Goal: Information Seeking & Learning: Learn about a topic

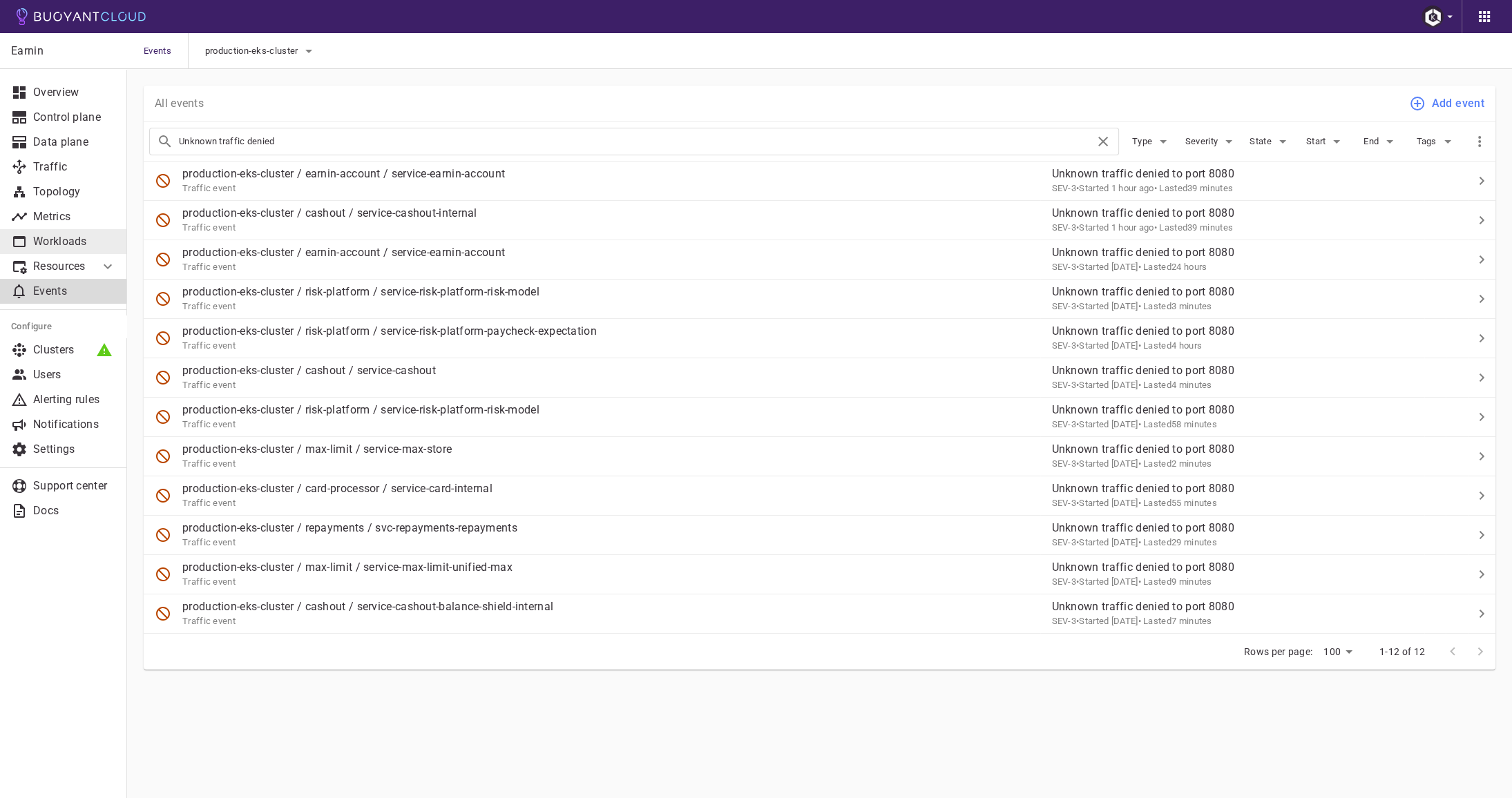
click at [70, 240] on p "Workloads" at bounding box center [74, 242] width 83 height 14
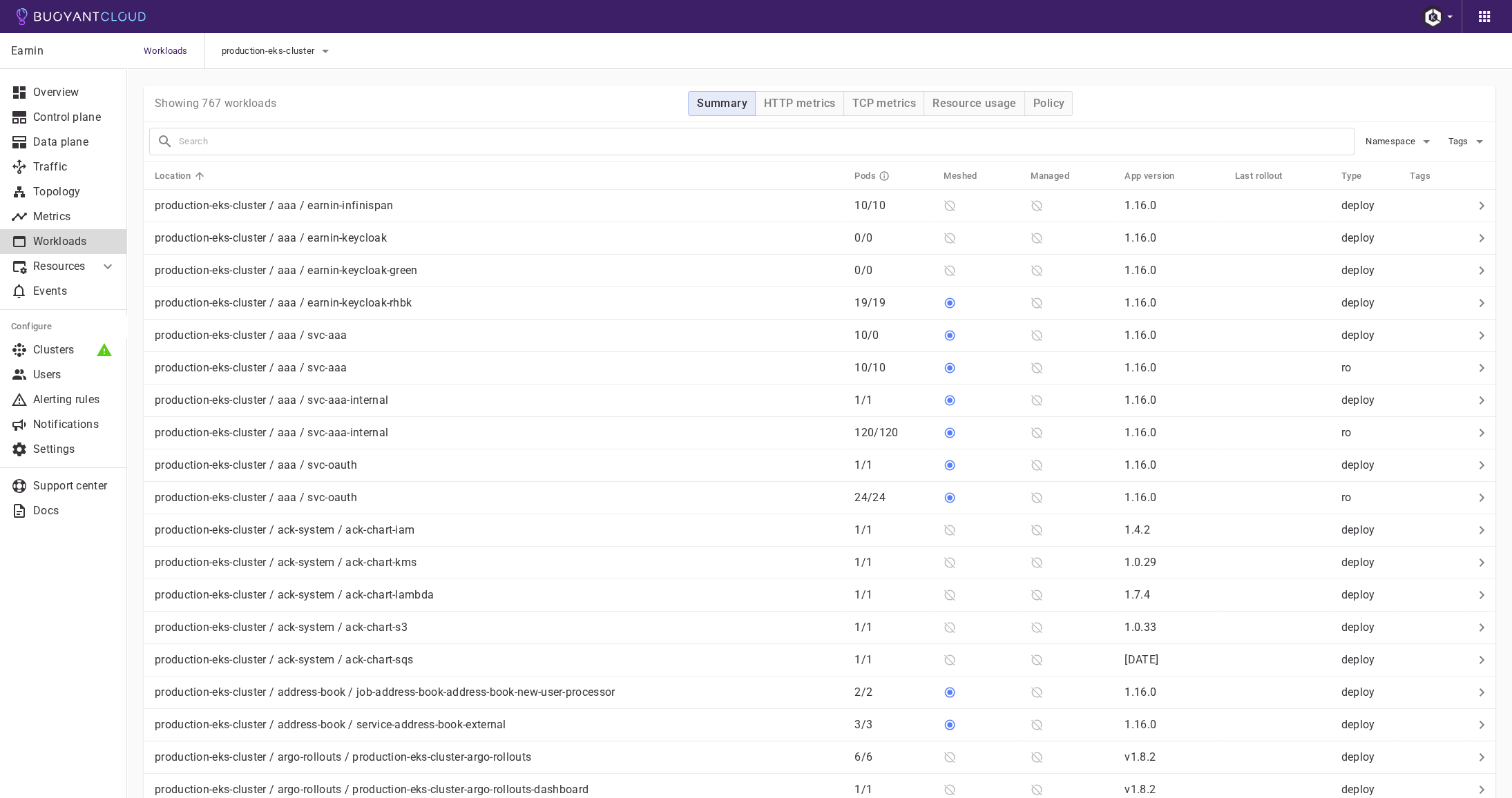
click at [115, 267] on icon at bounding box center [107, 266] width 16 height 16
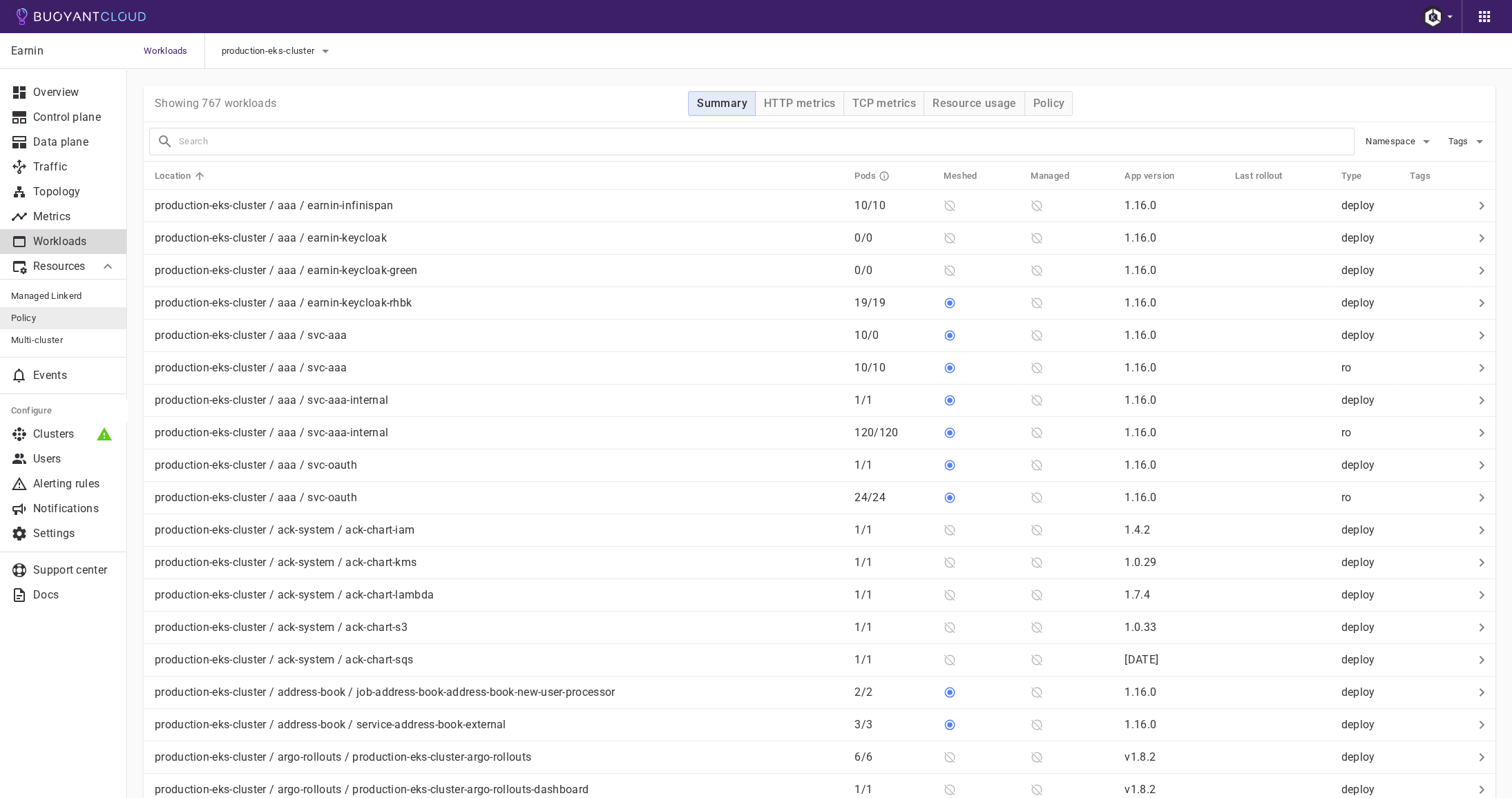
click at [42, 317] on span "Policy" at bounding box center [63, 318] width 105 height 11
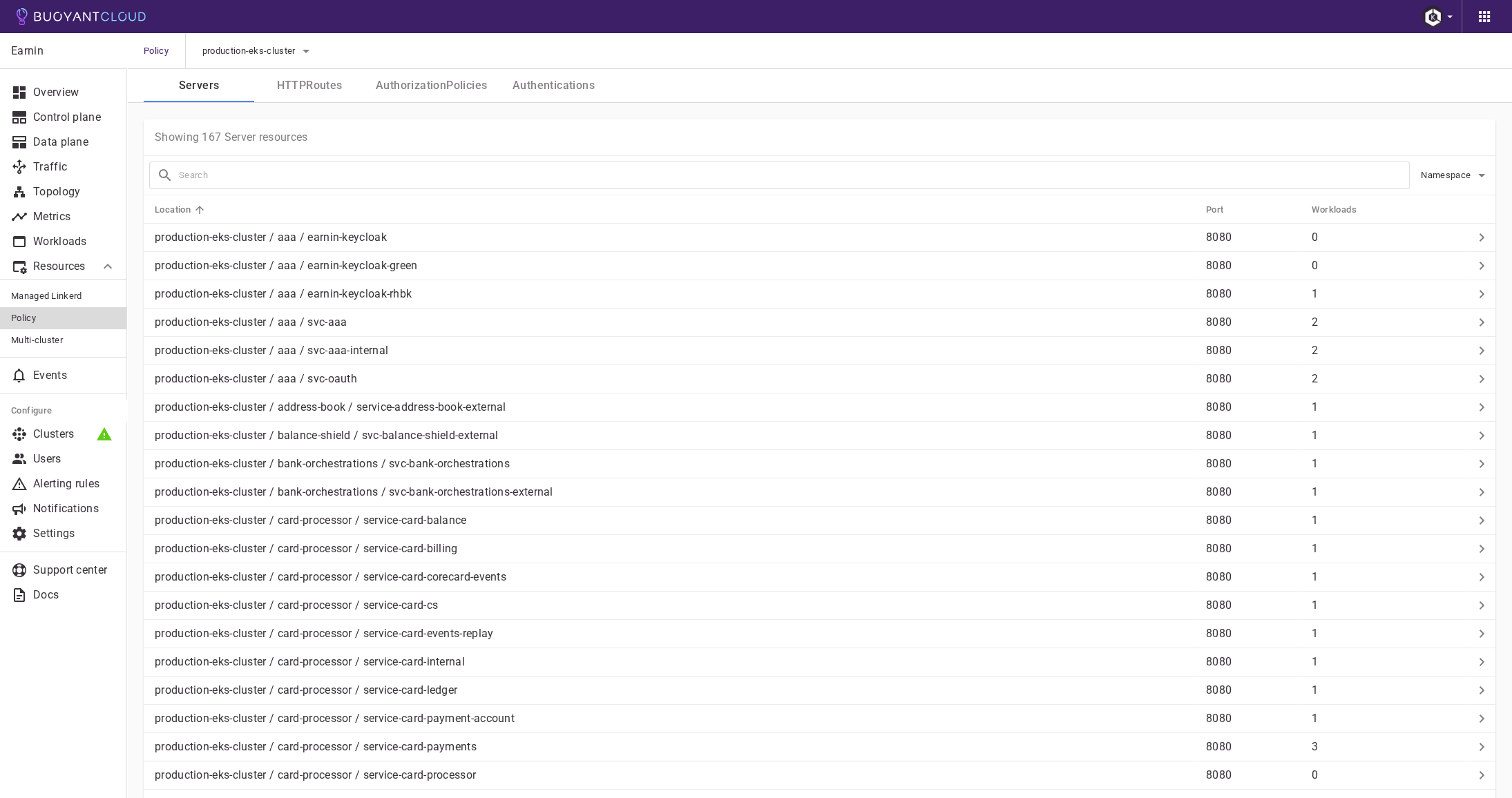
click at [434, 176] on input "text" at bounding box center [794, 175] width 1230 height 20
type input "cashout"
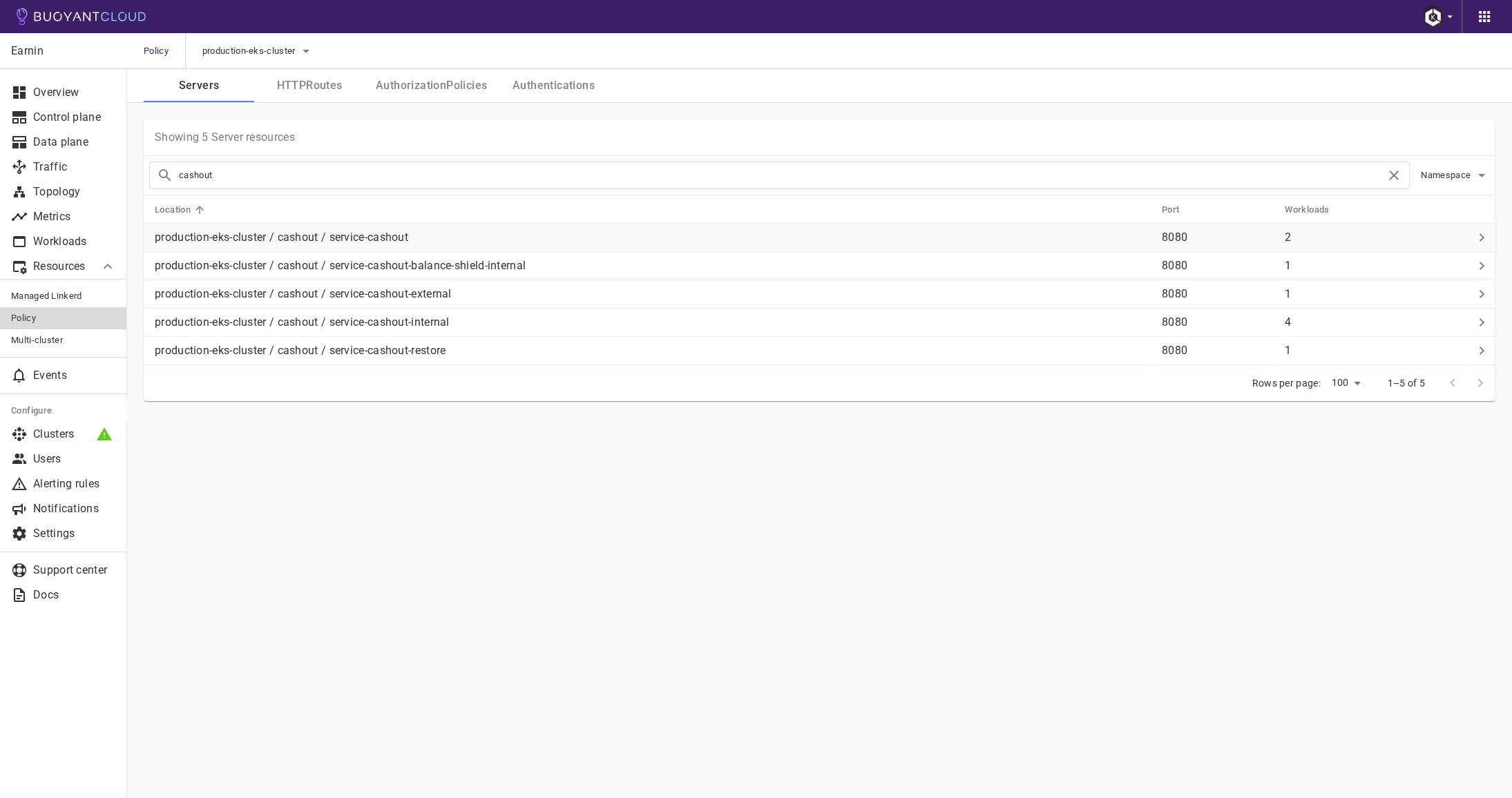
click at [406, 239] on p "production-eks-cluster / cashout / service-cashout" at bounding box center [653, 238] width 996 height 14
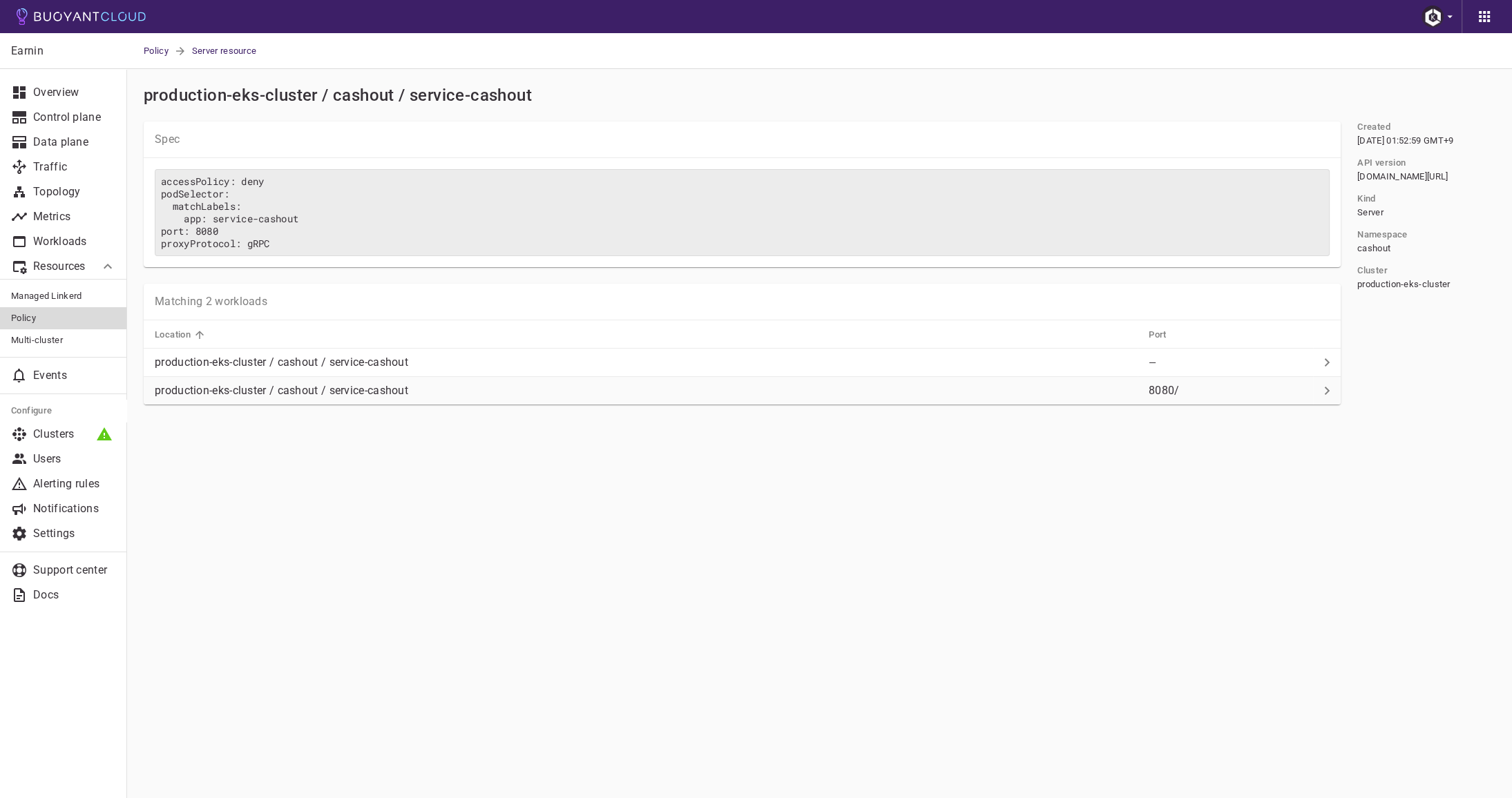
click at [335, 384] on p "production-eks-cluster / cashout / service-cashout" at bounding box center [281, 390] width 254 height 14
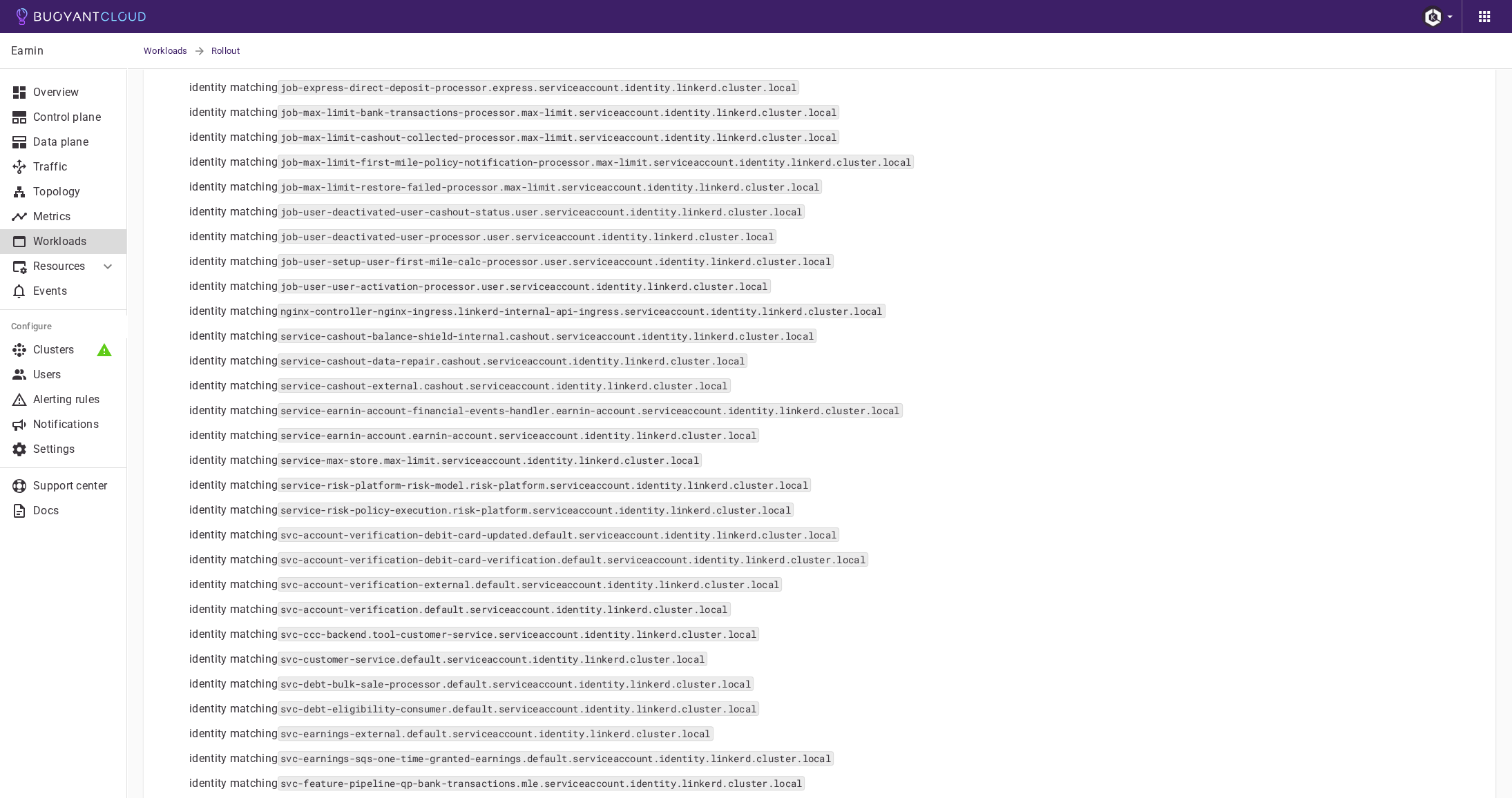
scroll to position [198, 0]
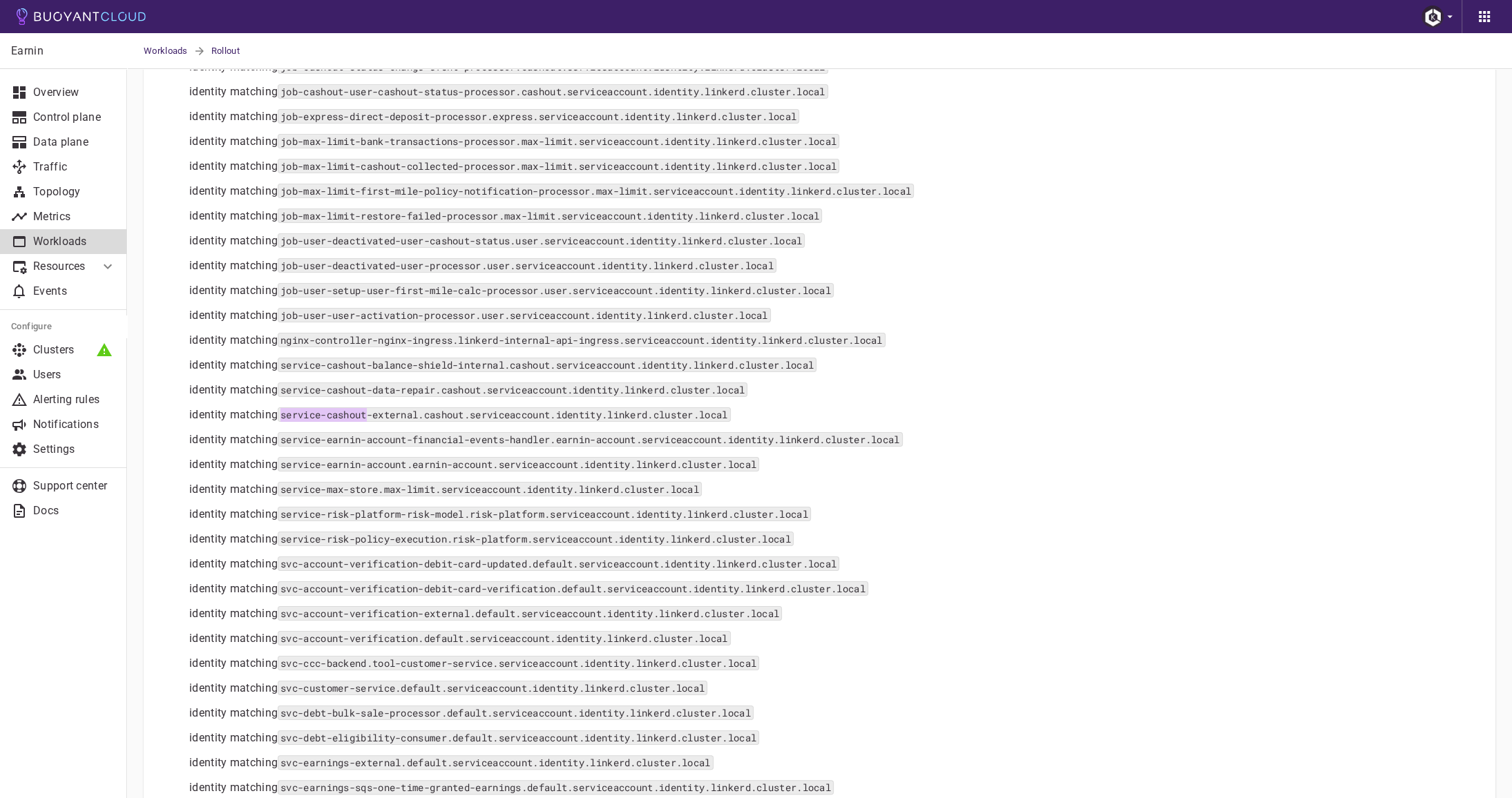
drag, startPoint x: 373, startPoint y: 414, endPoint x: 284, endPoint y: 414, distance: 89.0
click at [284, 414] on code "service-cashout-external.cashout.serviceaccount.identity.linkerd.cluster.local" at bounding box center [503, 414] width 452 height 15
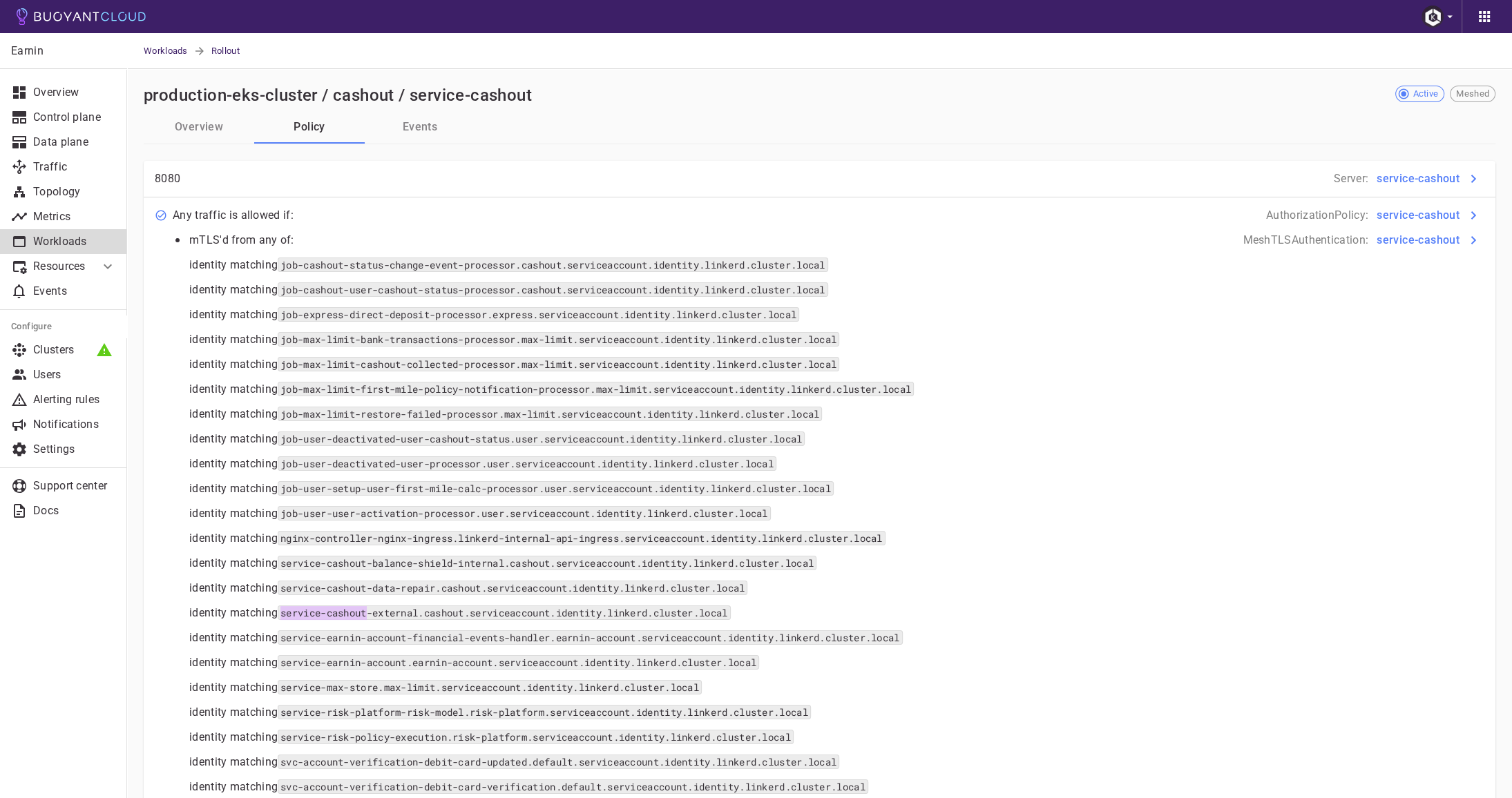
click at [99, 263] on icon at bounding box center [107, 266] width 16 height 16
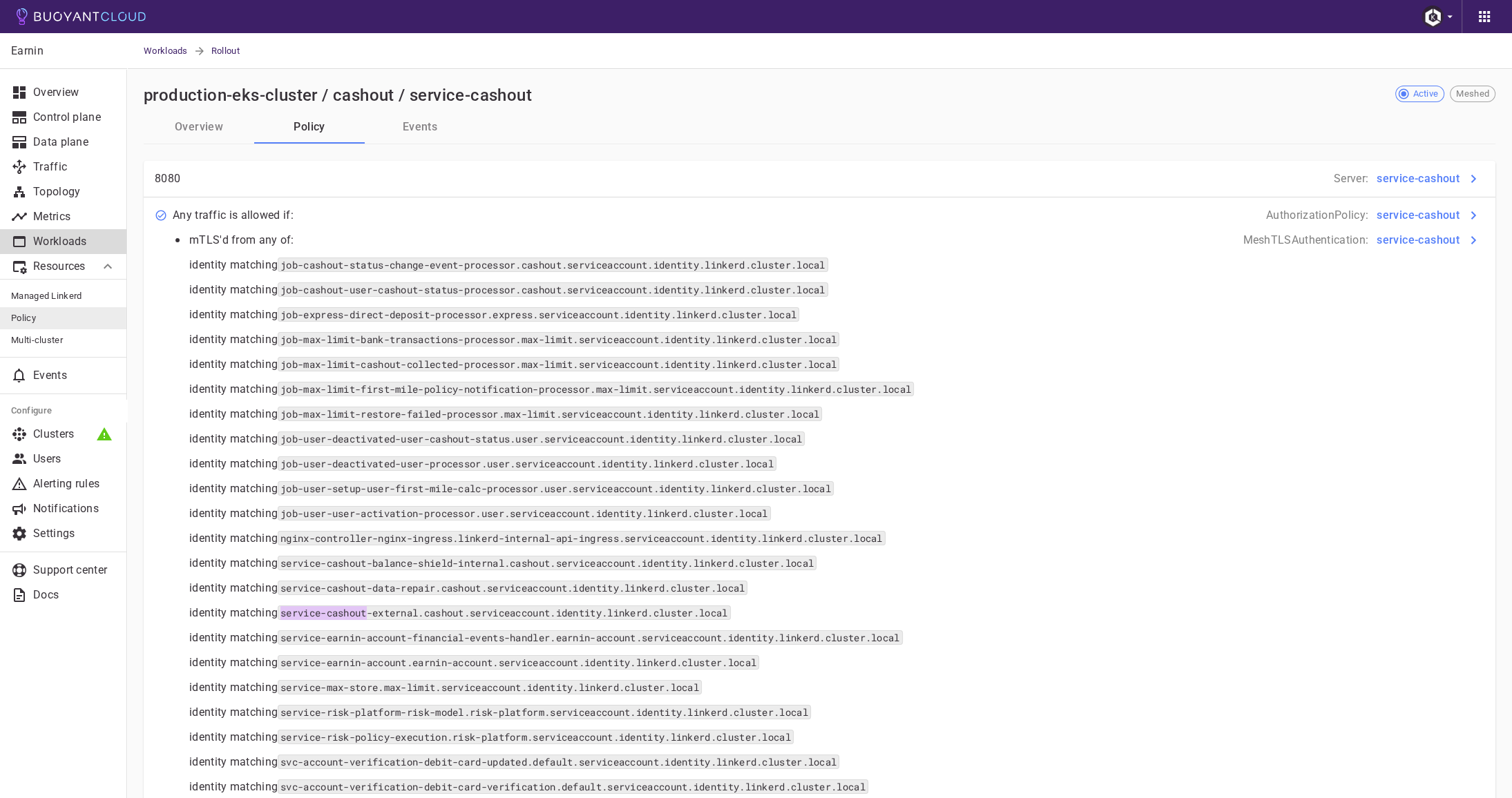
click at [50, 321] on span "Policy" at bounding box center [63, 318] width 105 height 11
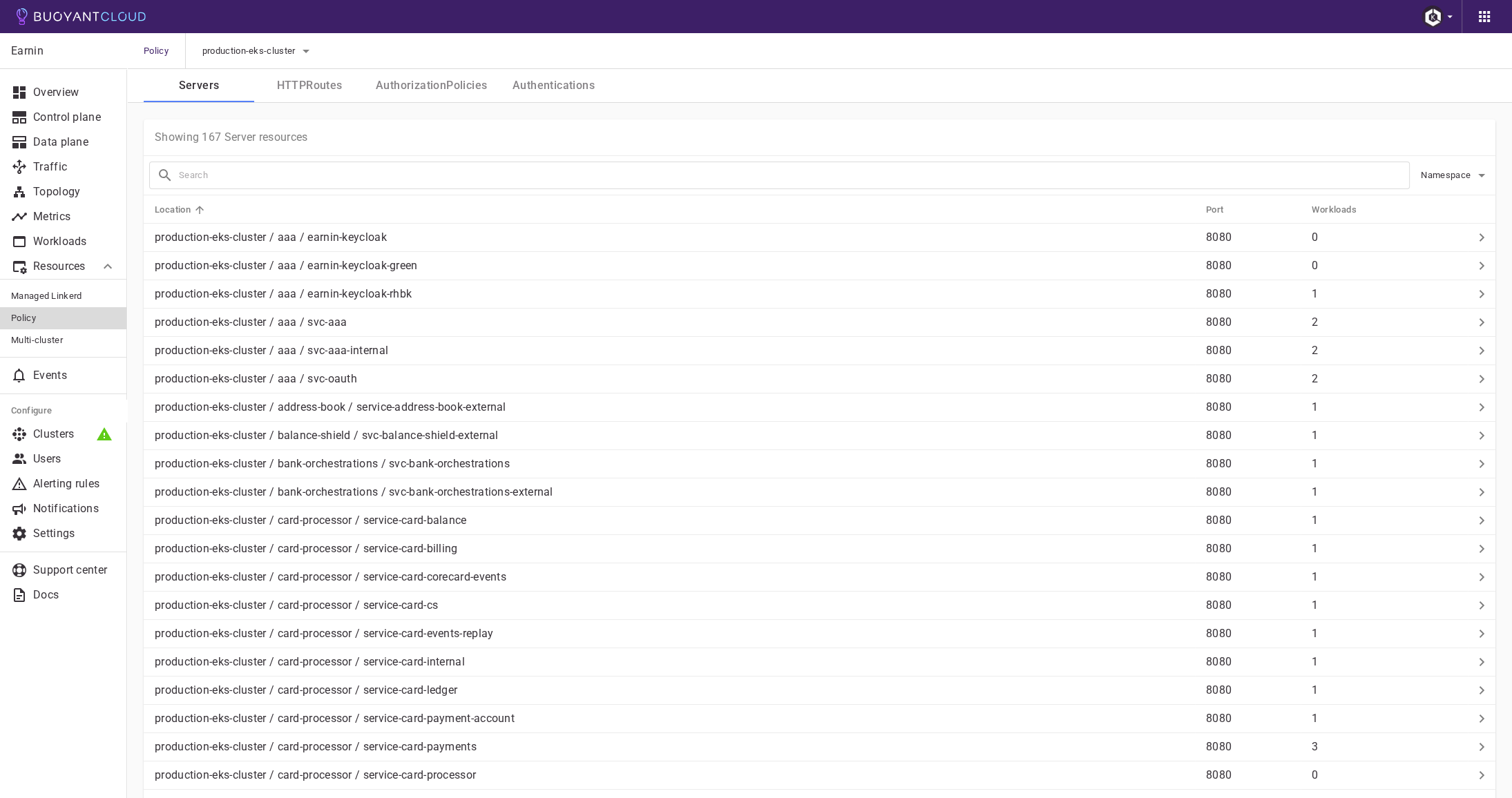
click at [239, 179] on input "text" at bounding box center [794, 175] width 1230 height 20
type input "cashout"
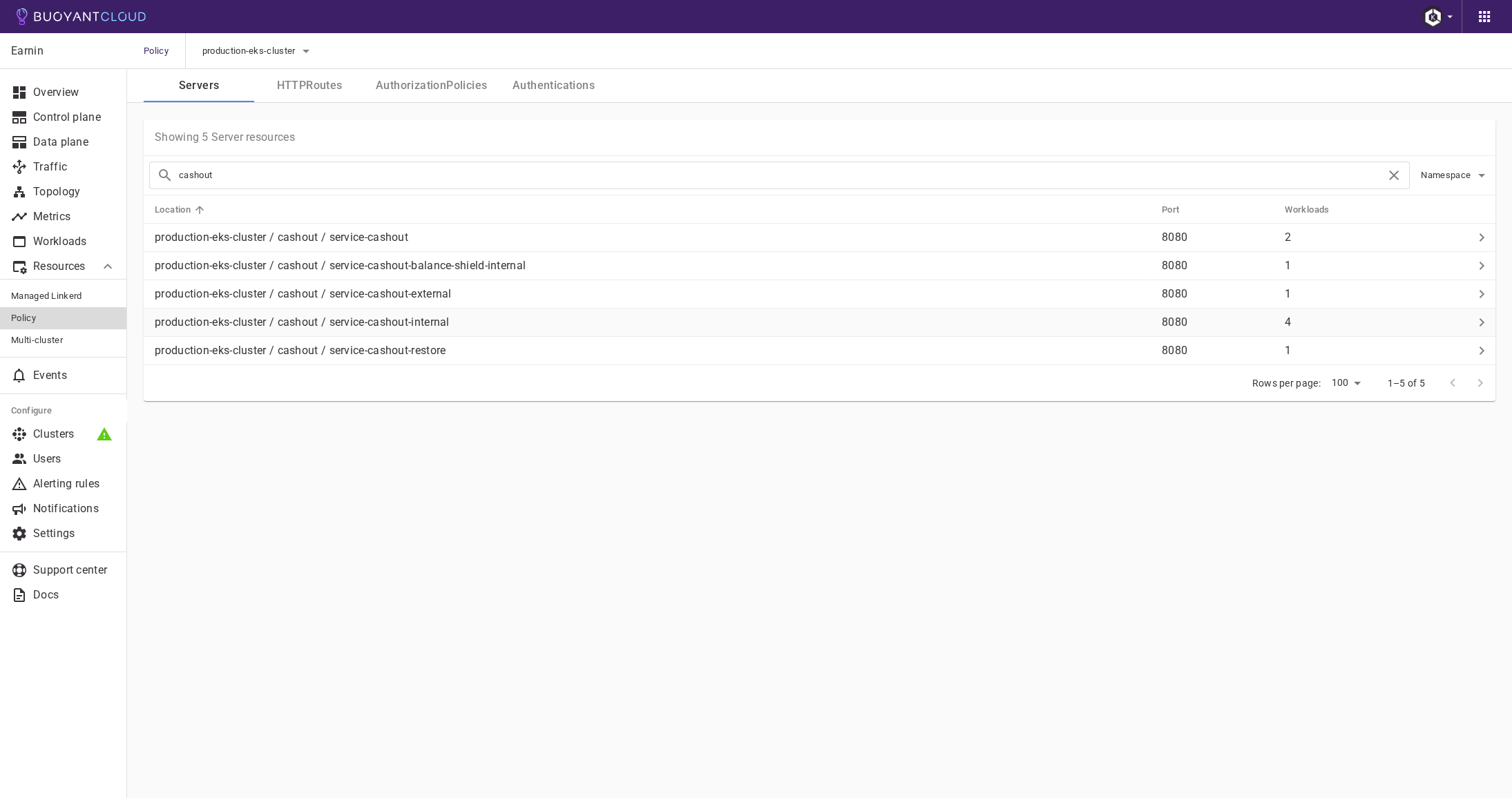
click at [427, 324] on p "production-eks-cluster / cashout / service-cashout-internal" at bounding box center [653, 322] width 996 height 14
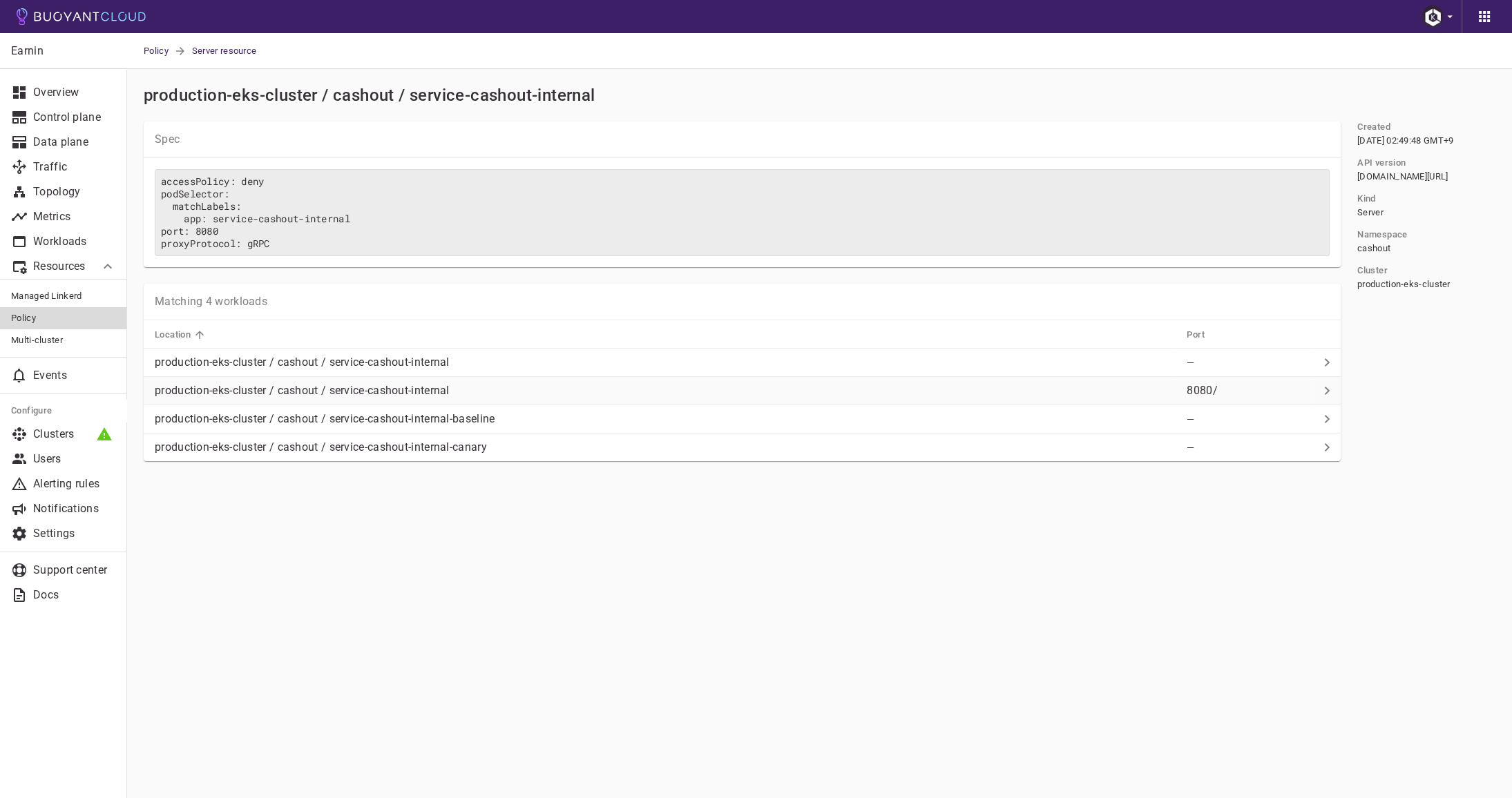
click at [530, 388] on div "production-eks-cluster / cashout / service-cashout-internal" at bounding box center [662, 388] width 1026 height 20
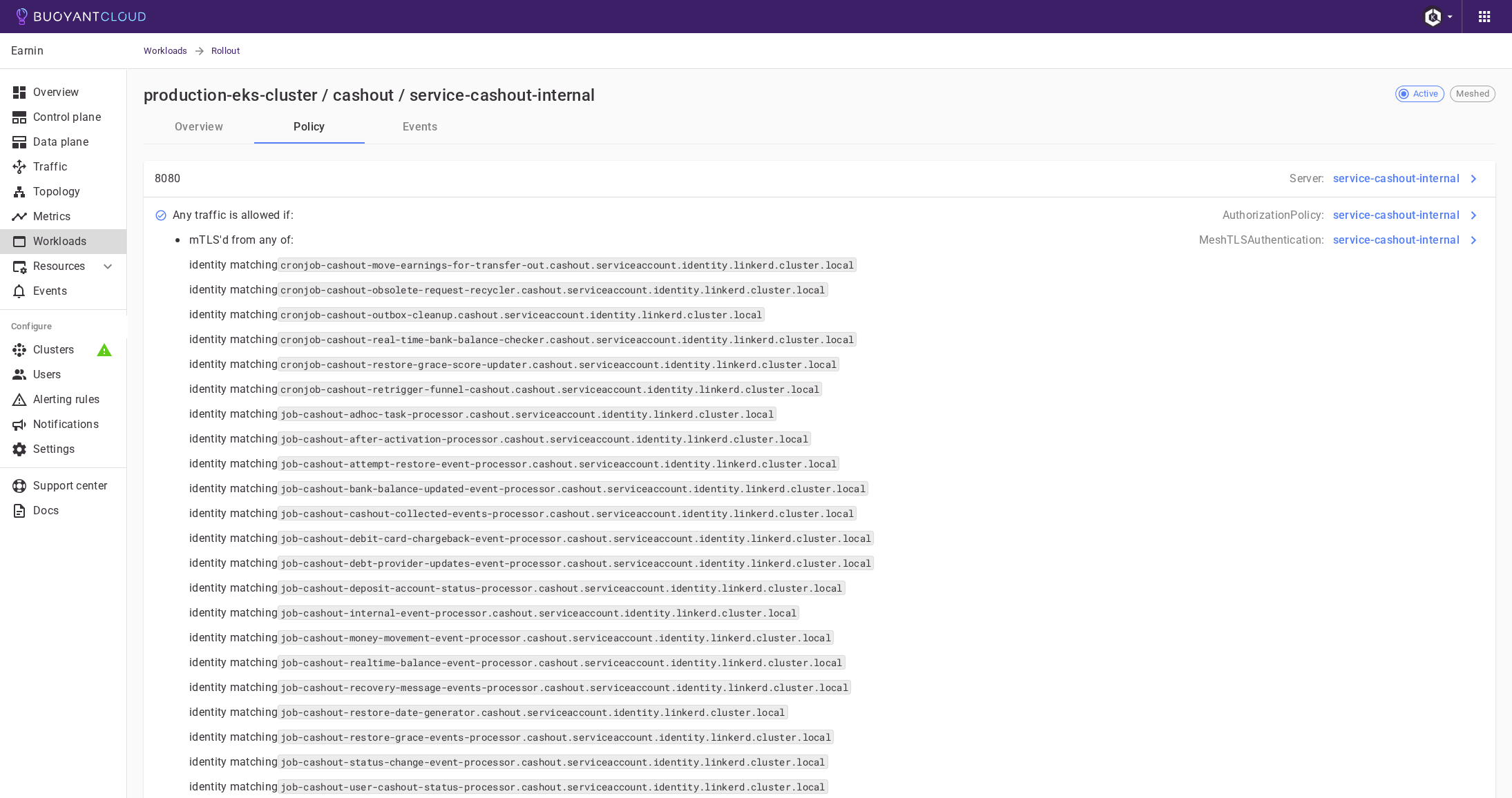
click at [903, 650] on div "identity matching job-cashout-realtime-balance-event-processor.cashout.servicea…" at bounding box center [541, 657] width 724 height 25
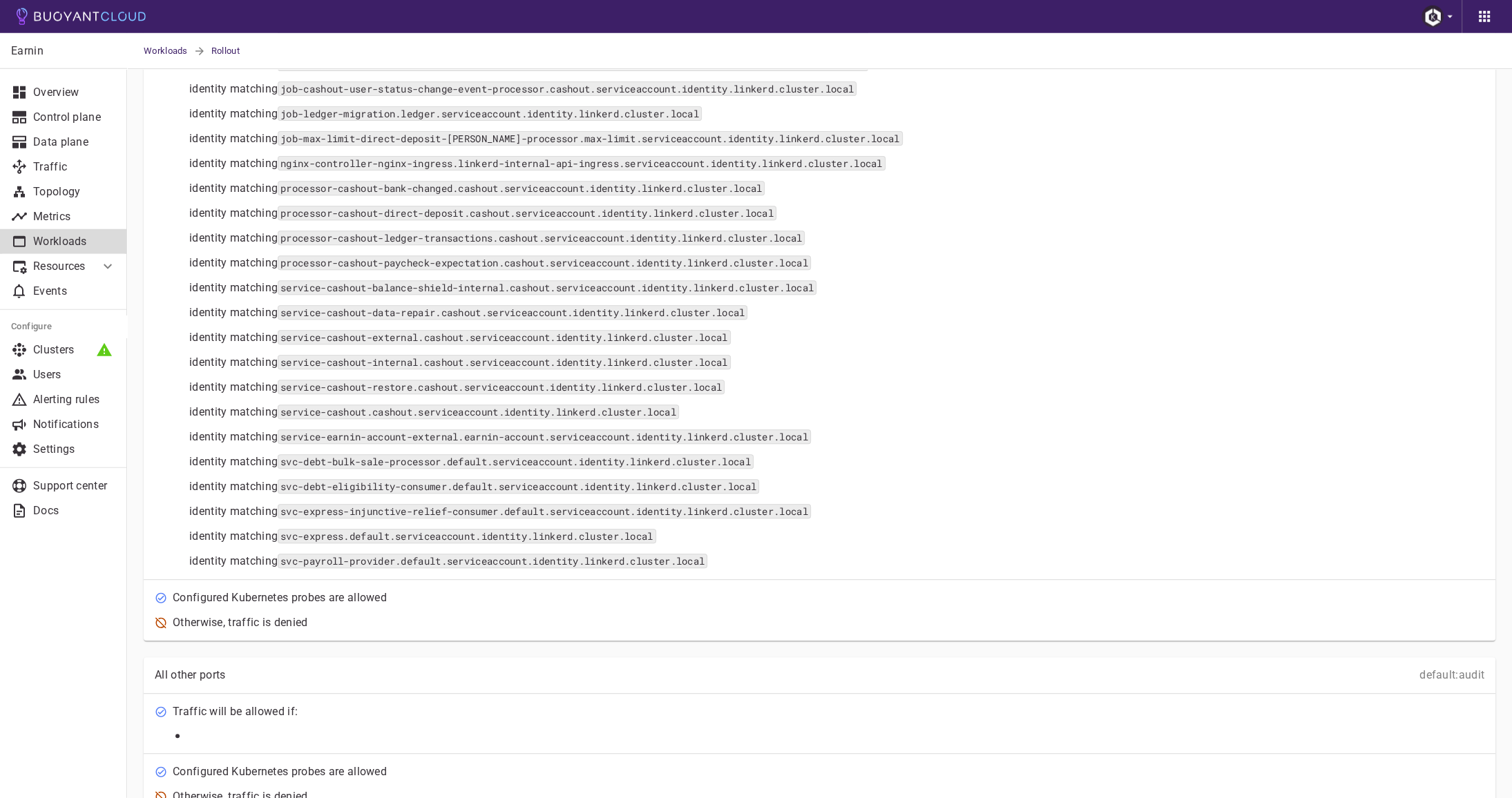
scroll to position [770, 0]
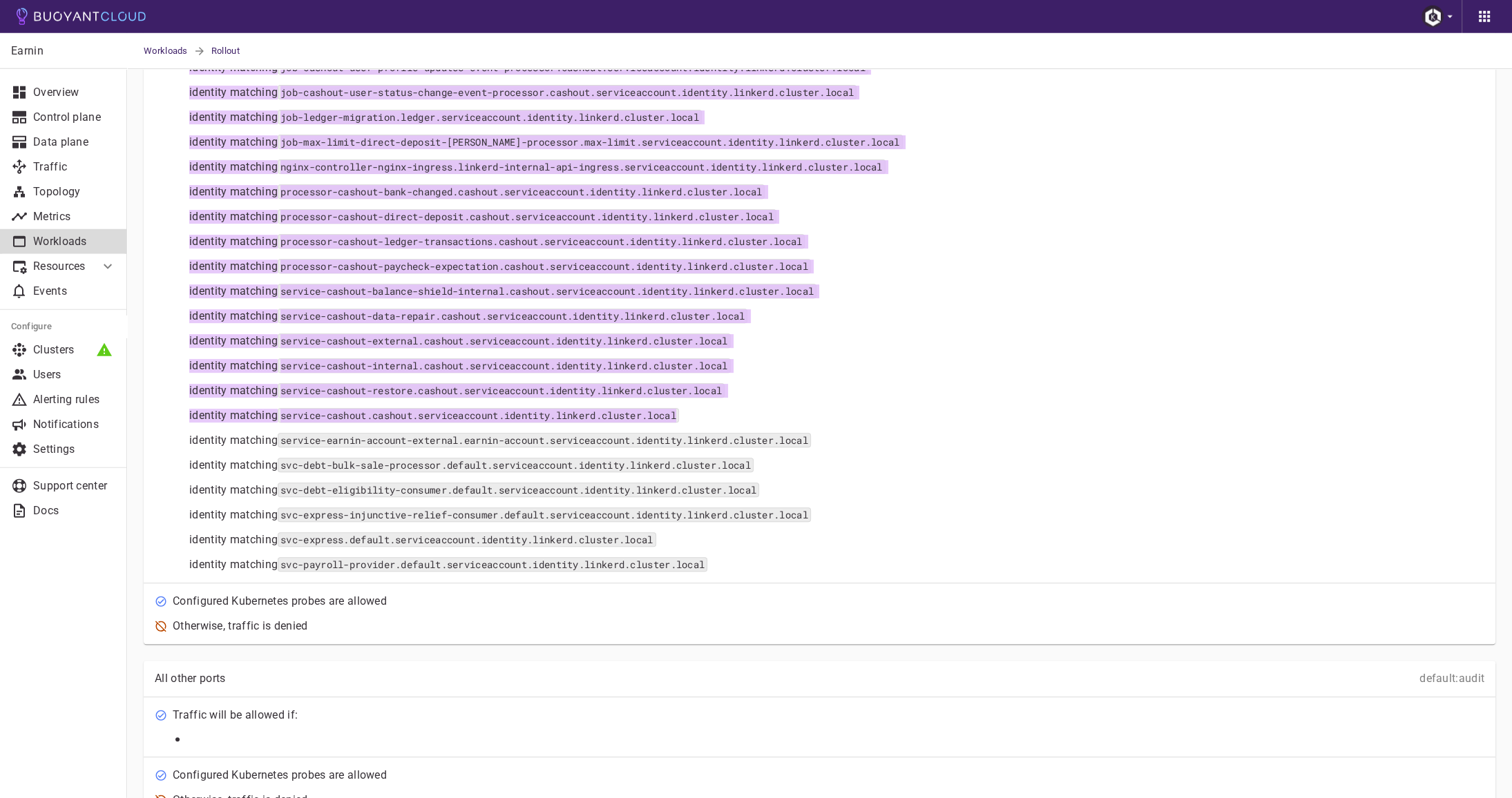
drag, startPoint x: 724, startPoint y: 410, endPoint x: 176, endPoint y: 412, distance: 548.0
click at [176, 412] on div "mTLS'd from any of: identity matching cronjob-cashout-move-earnings-for-transfe…" at bounding box center [531, 13] width 742 height 1119
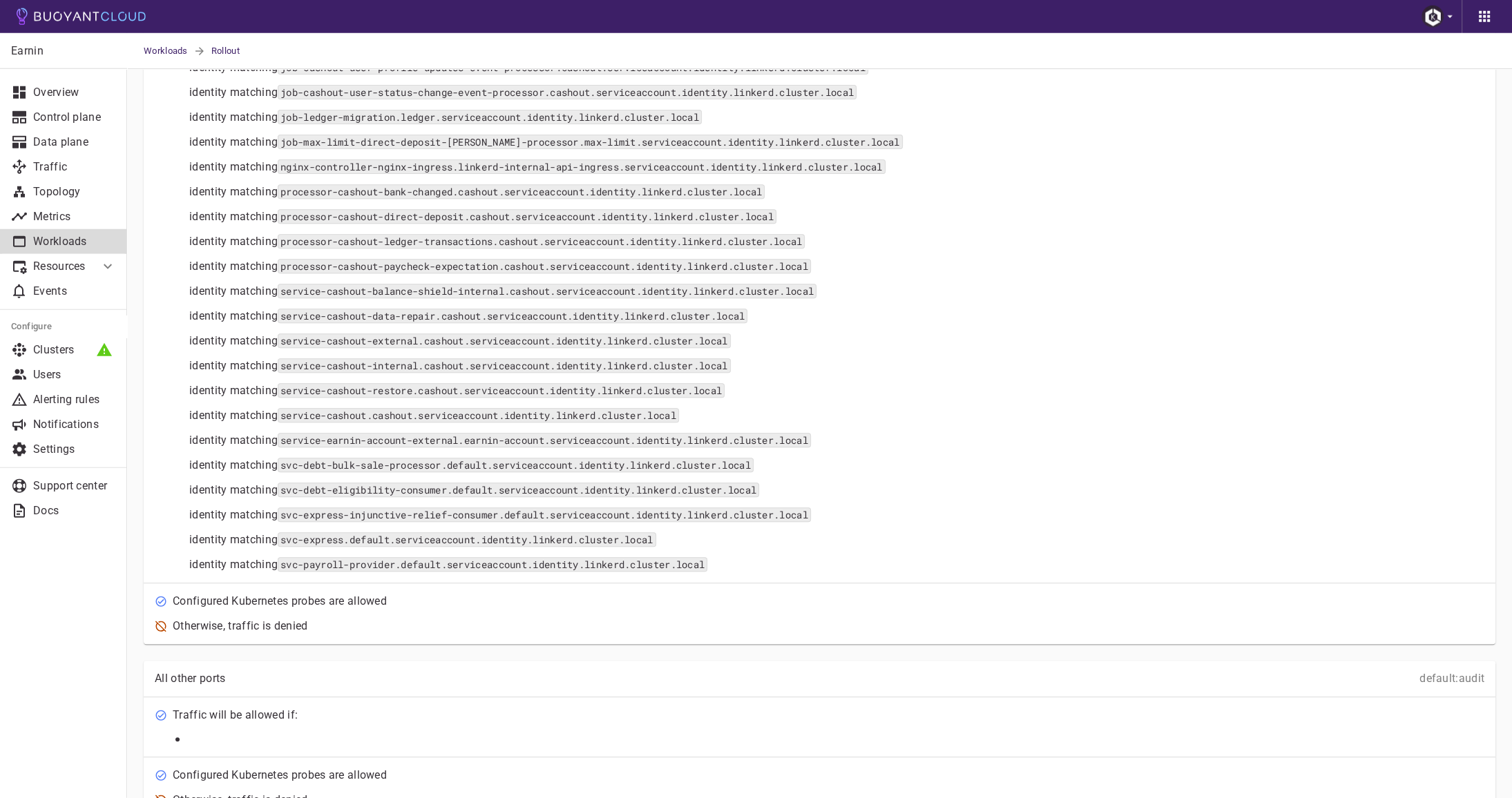
click at [733, 593] on div "Configured Kubernetes probes are allowed" at bounding box center [812, 594] width 1346 height 31
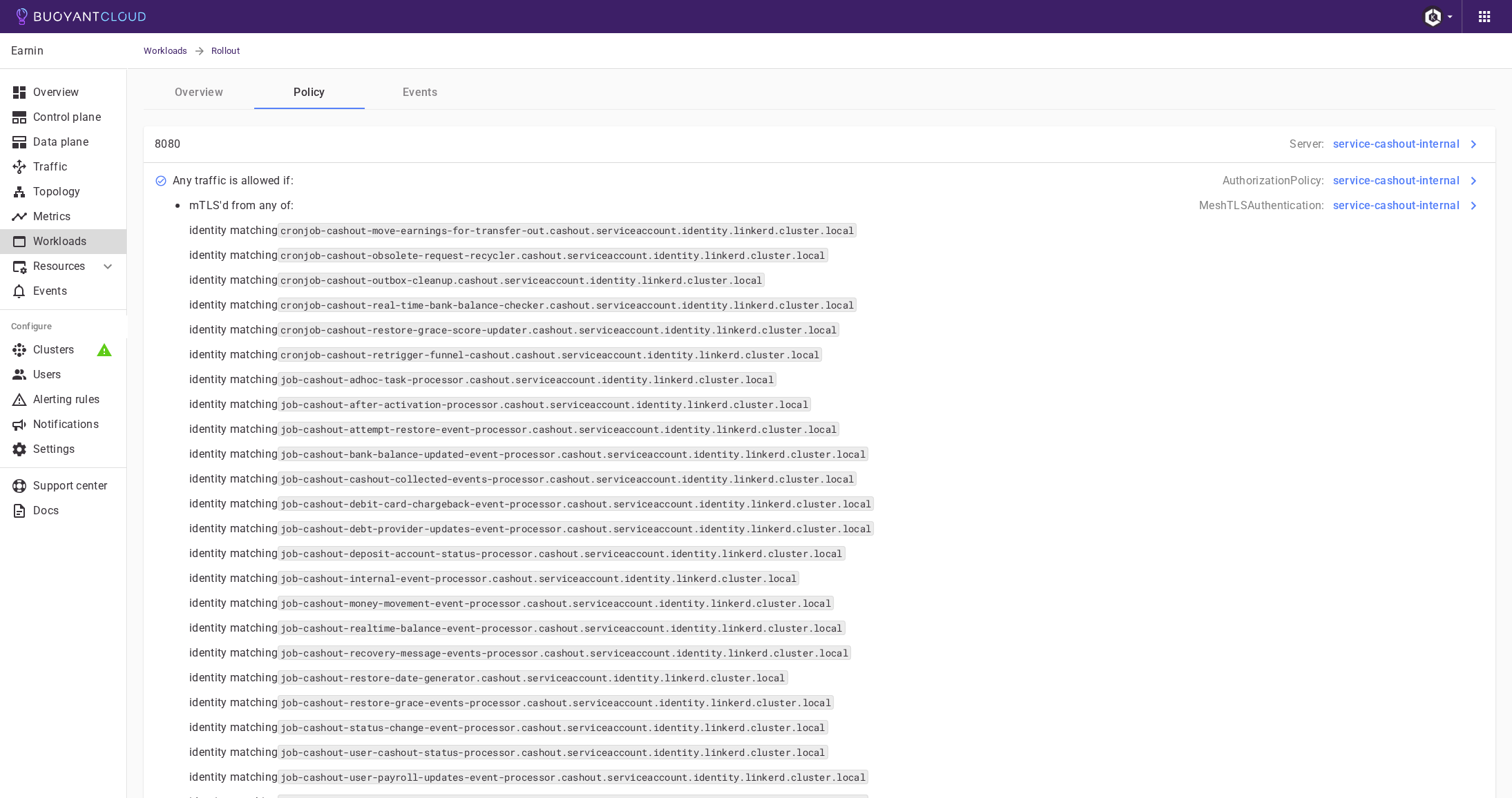
scroll to position [0, 0]
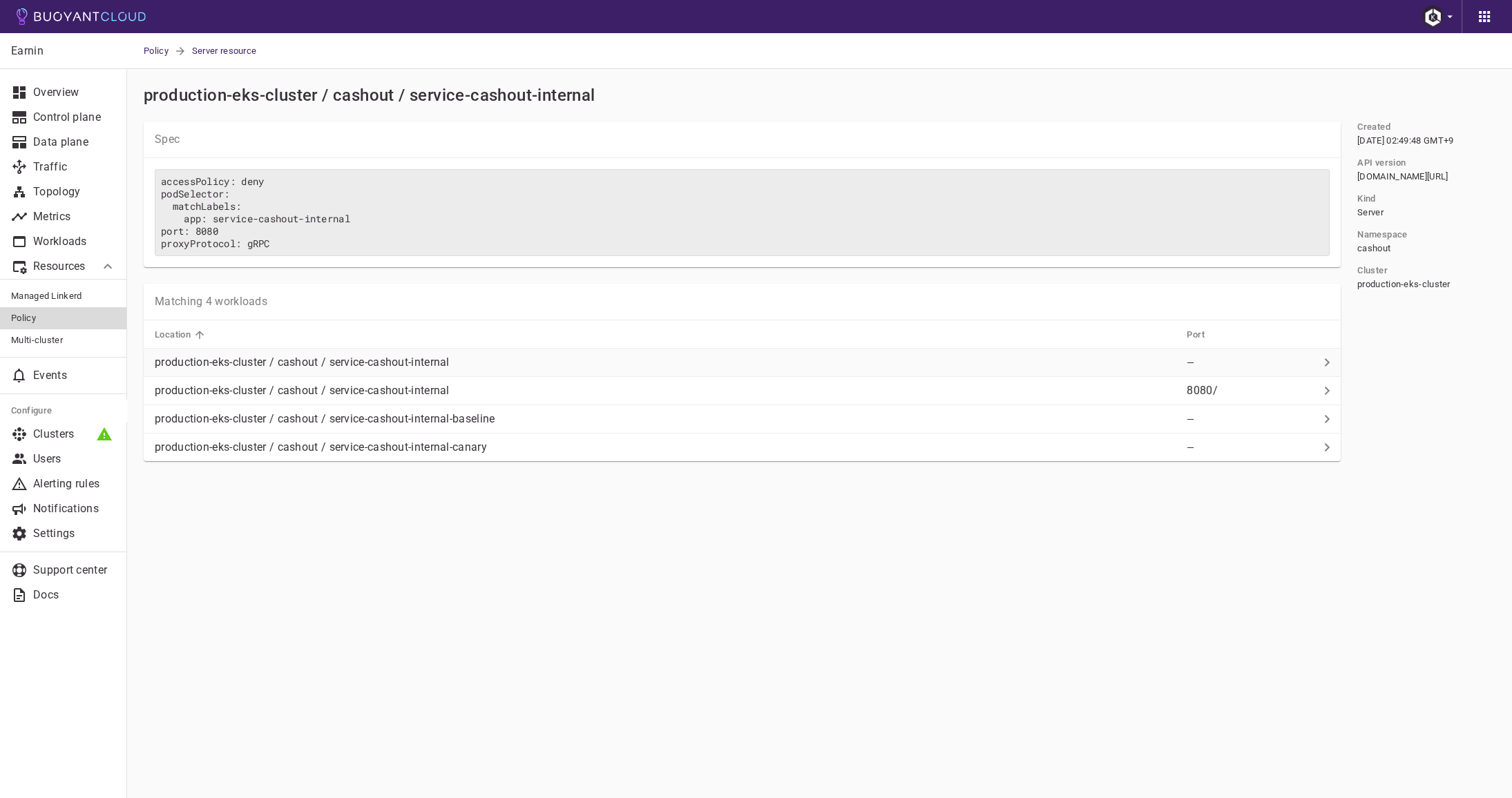
click at [365, 361] on p "production-eks-cluster / cashout / service-cashout-internal" at bounding box center [302, 362] width 295 height 14
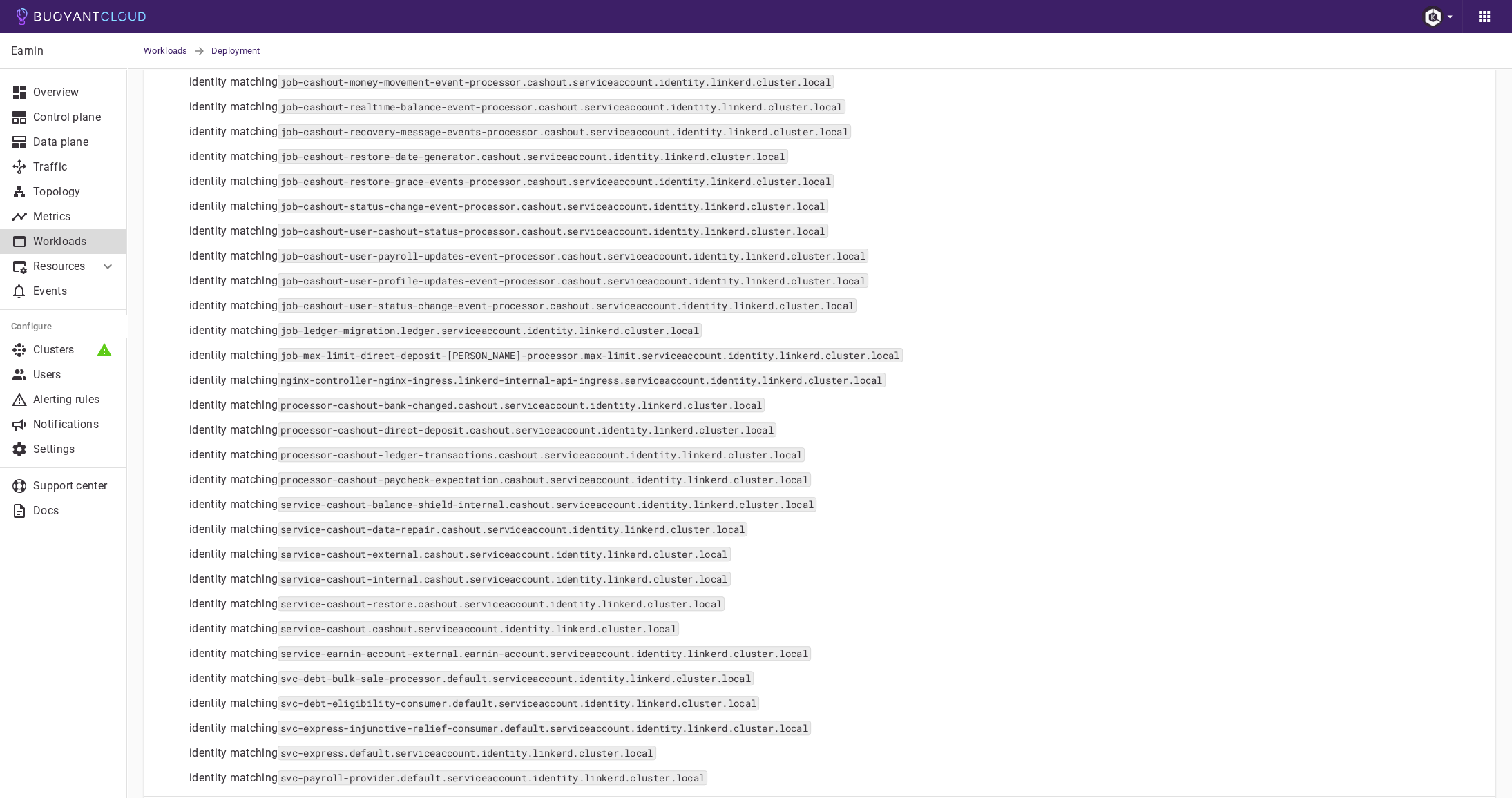
scroll to position [557, 0]
drag, startPoint x: 712, startPoint y: 632, endPoint x: 187, endPoint y: 622, distance: 525.1
click at [187, 622] on div "identity matching service-cashout.cashout.serviceaccount.identity.linkerd.clust…" at bounding box center [541, 623] width 724 height 25
click at [601, 619] on div "identity matching service-cashout.cashout.serviceaccount.identity.linkerd.clust…" at bounding box center [541, 623] width 724 height 25
drag, startPoint x: 711, startPoint y: 624, endPoint x: 181, endPoint y: 618, distance: 530.0
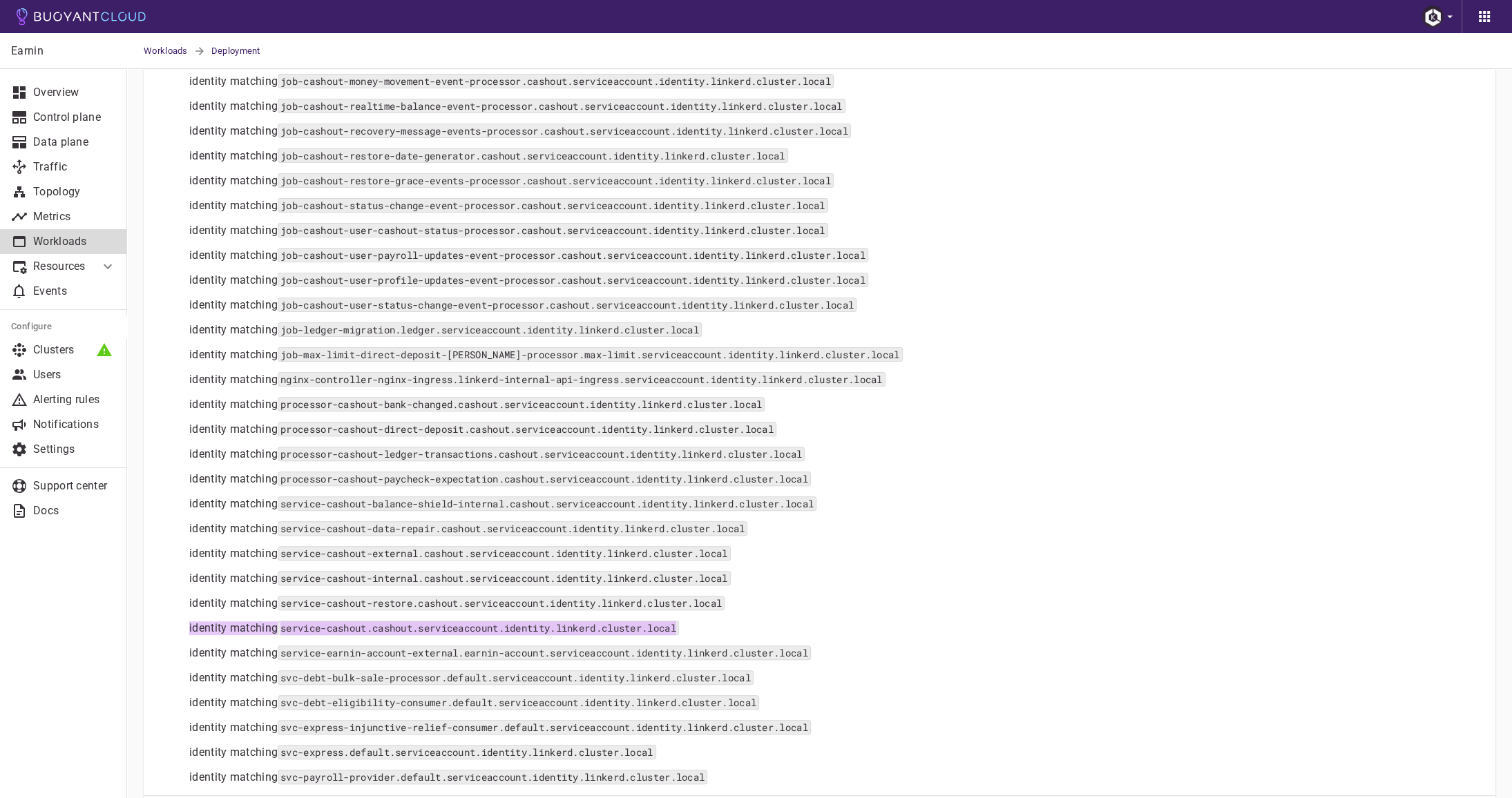
click at [181, 618] on div "identity matching service-cashout.cashout.serviceaccount.identity.linkerd.clust…" at bounding box center [541, 623] width 724 height 25
copy p "identity matching service-cashout.cashout.serviceaccount.identity.linkerd.clust…"
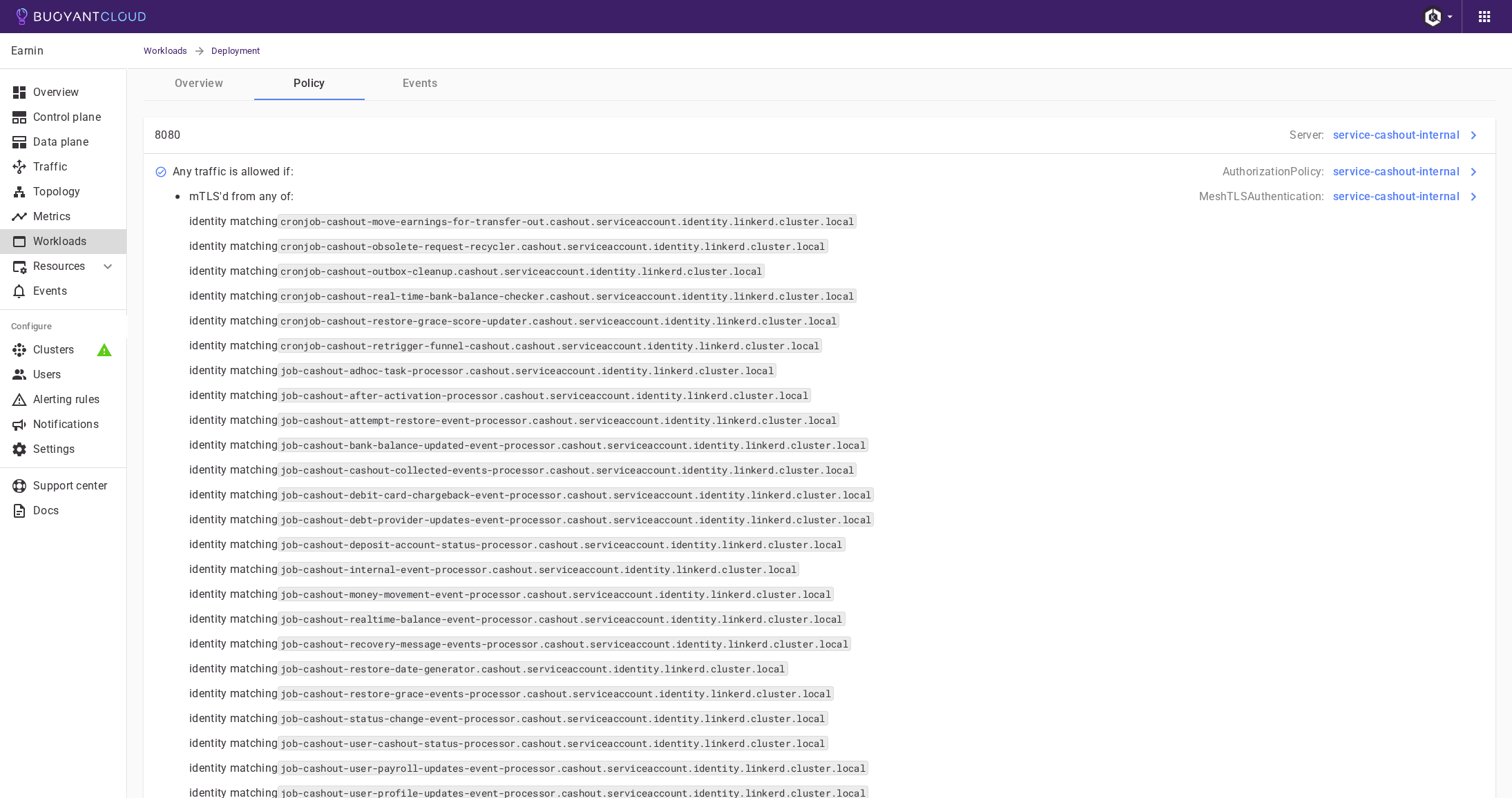
scroll to position [0, 0]
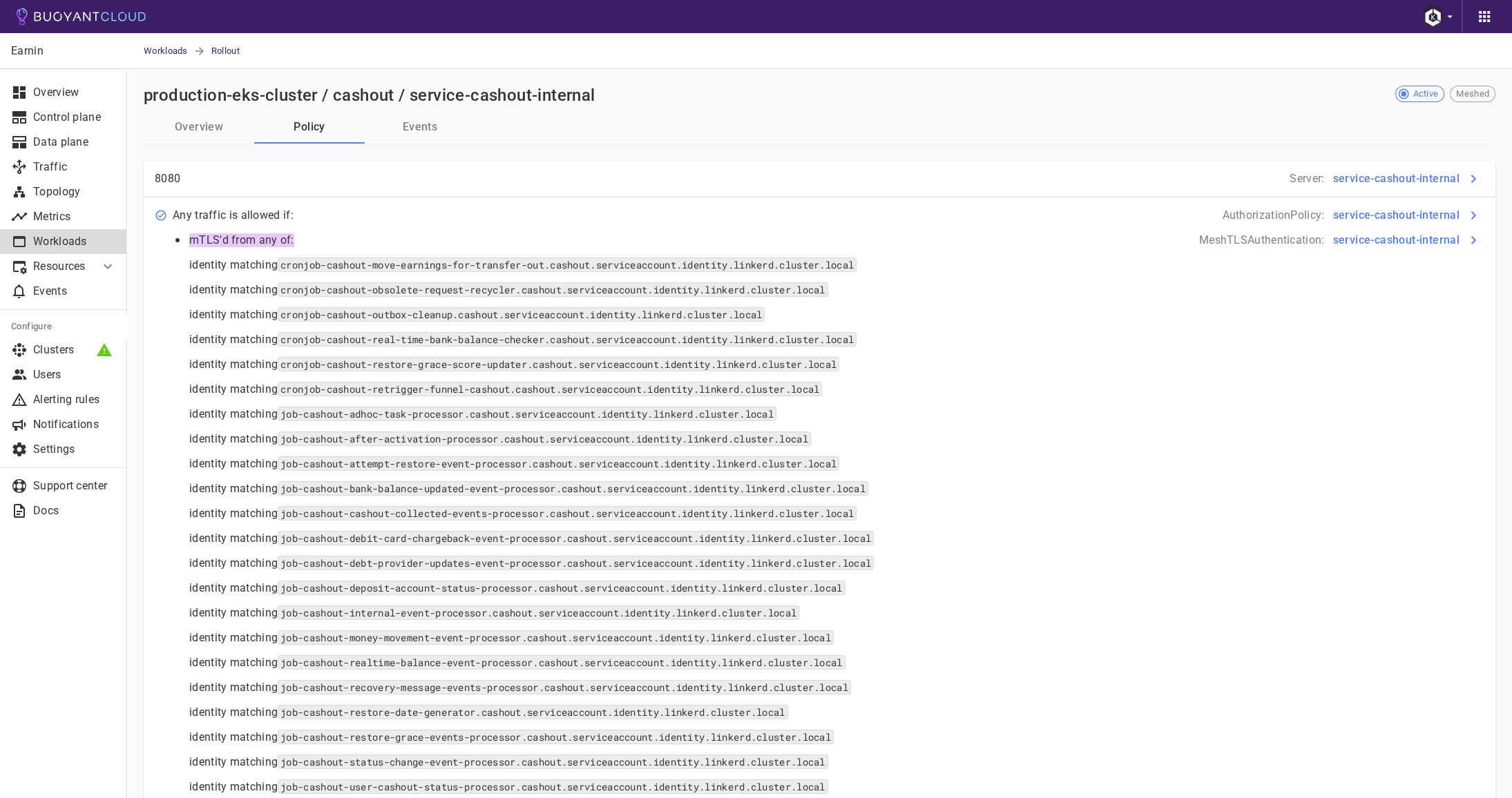
drag, startPoint x: 191, startPoint y: 238, endPoint x: 291, endPoint y: 240, distance: 100.0
click at [291, 240] on p "mTLS'd from any of:" at bounding box center [241, 240] width 105 height 14
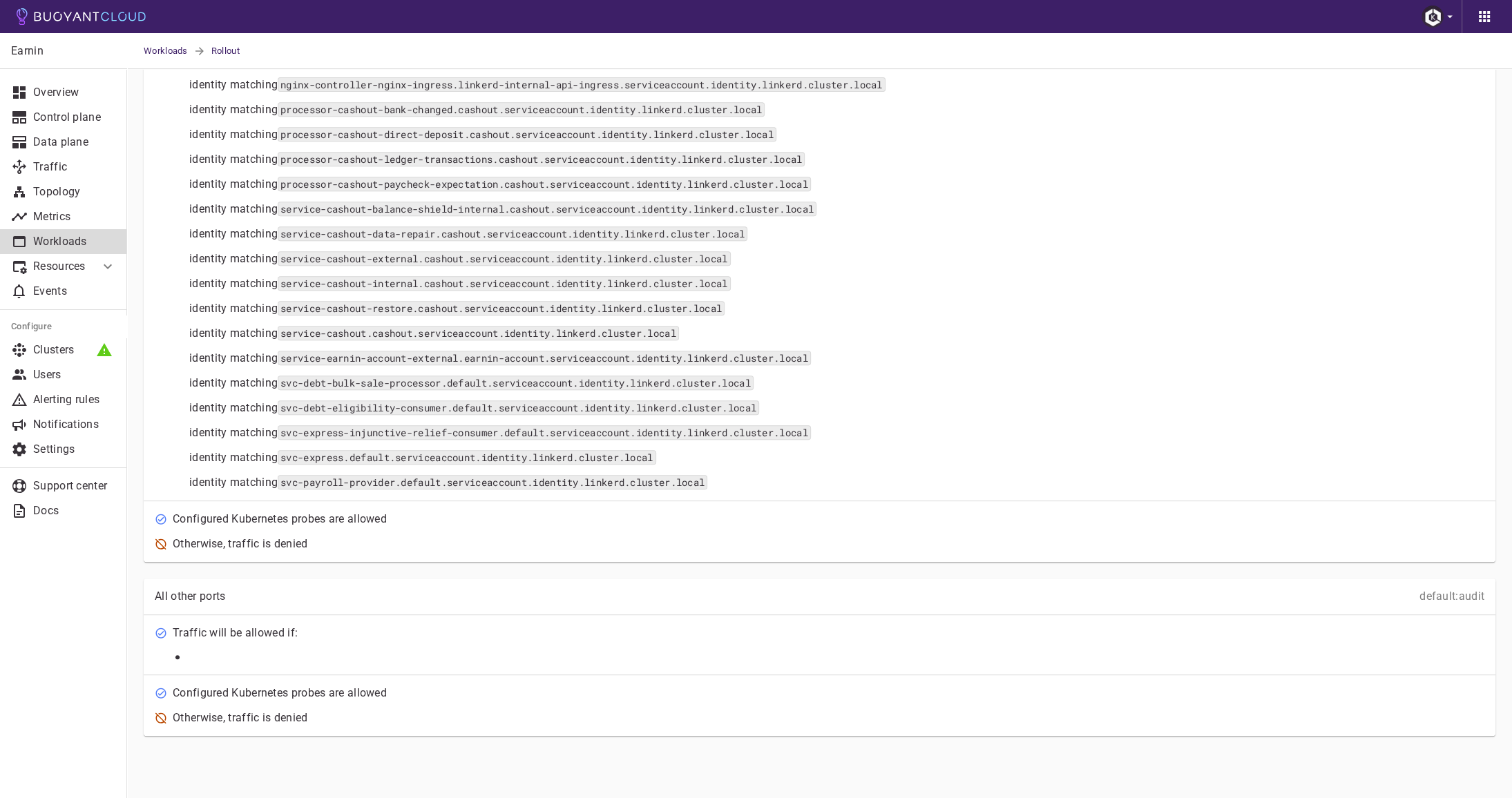
scroll to position [860, 0]
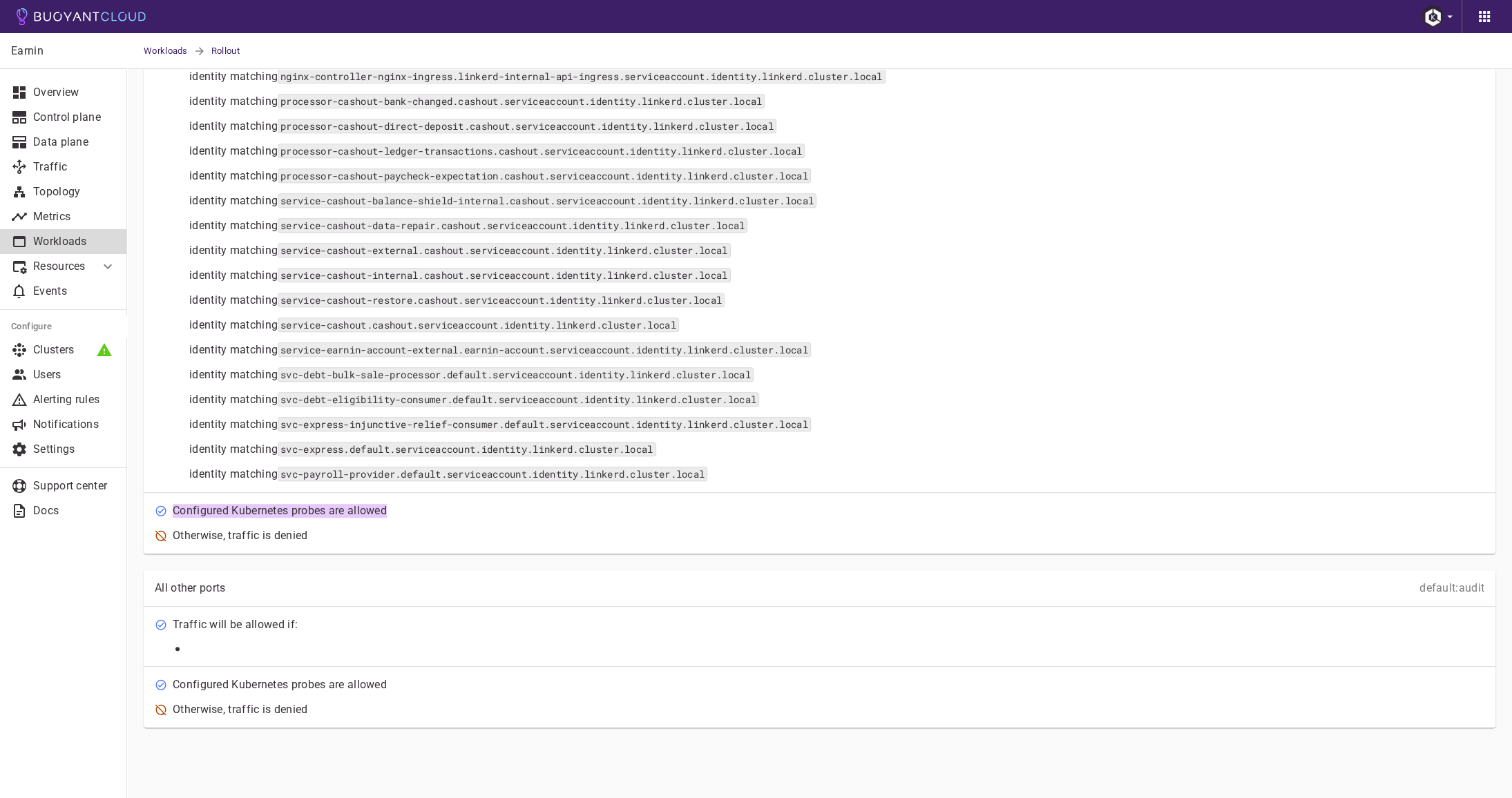
drag, startPoint x: 398, startPoint y: 510, endPoint x: 173, endPoint y: 509, distance: 225.0
click at [173, 509] on div "Configured Kubernetes probes are allowed" at bounding box center [812, 503] width 1346 height 31
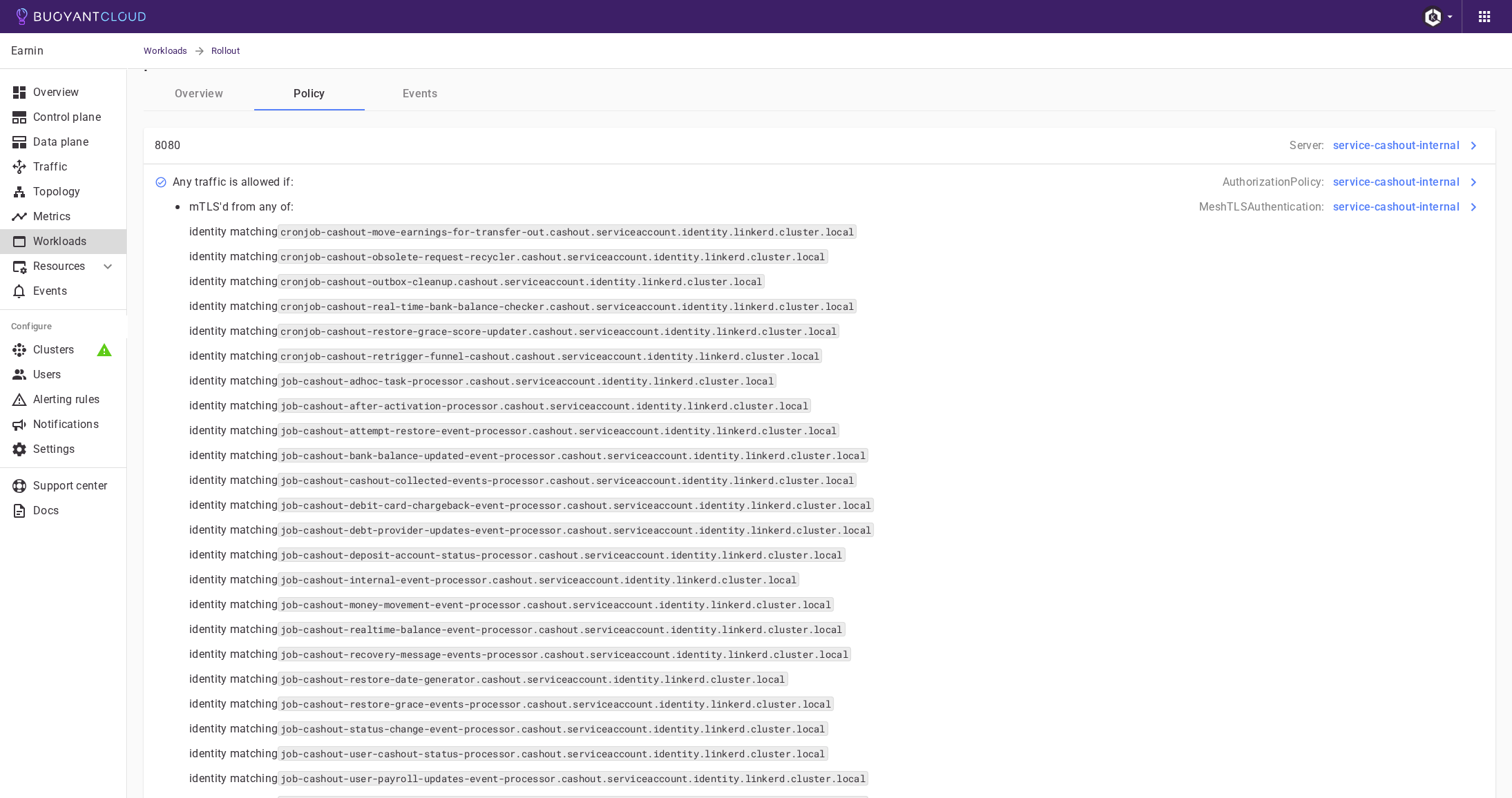
scroll to position [0, 0]
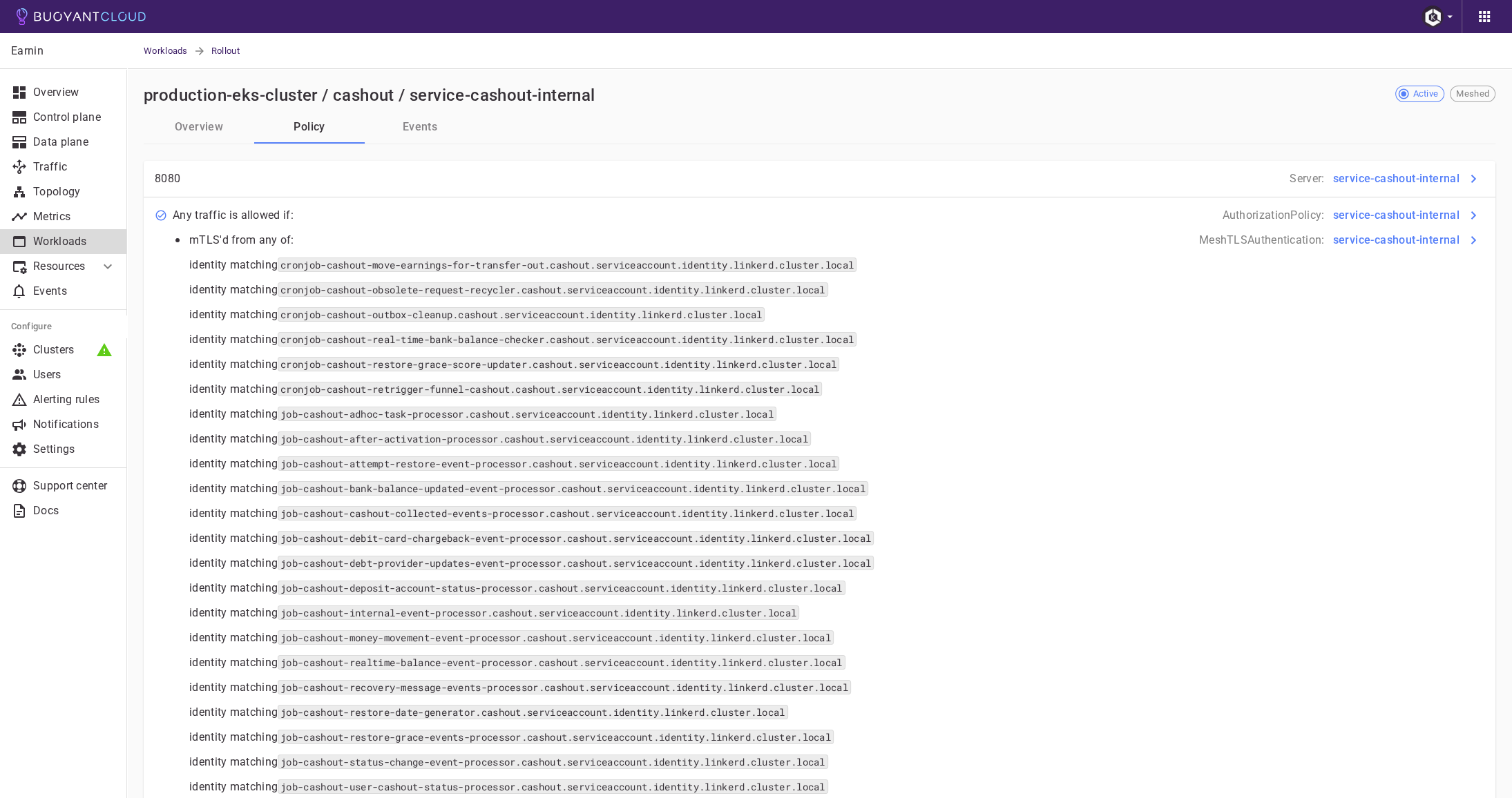
click at [173, 179] on p "8080" at bounding box center [167, 179] width 26 height 14
copy p "8080"
click at [1406, 179] on h4 "service-cashout-internal" at bounding box center [1395, 179] width 127 height 14
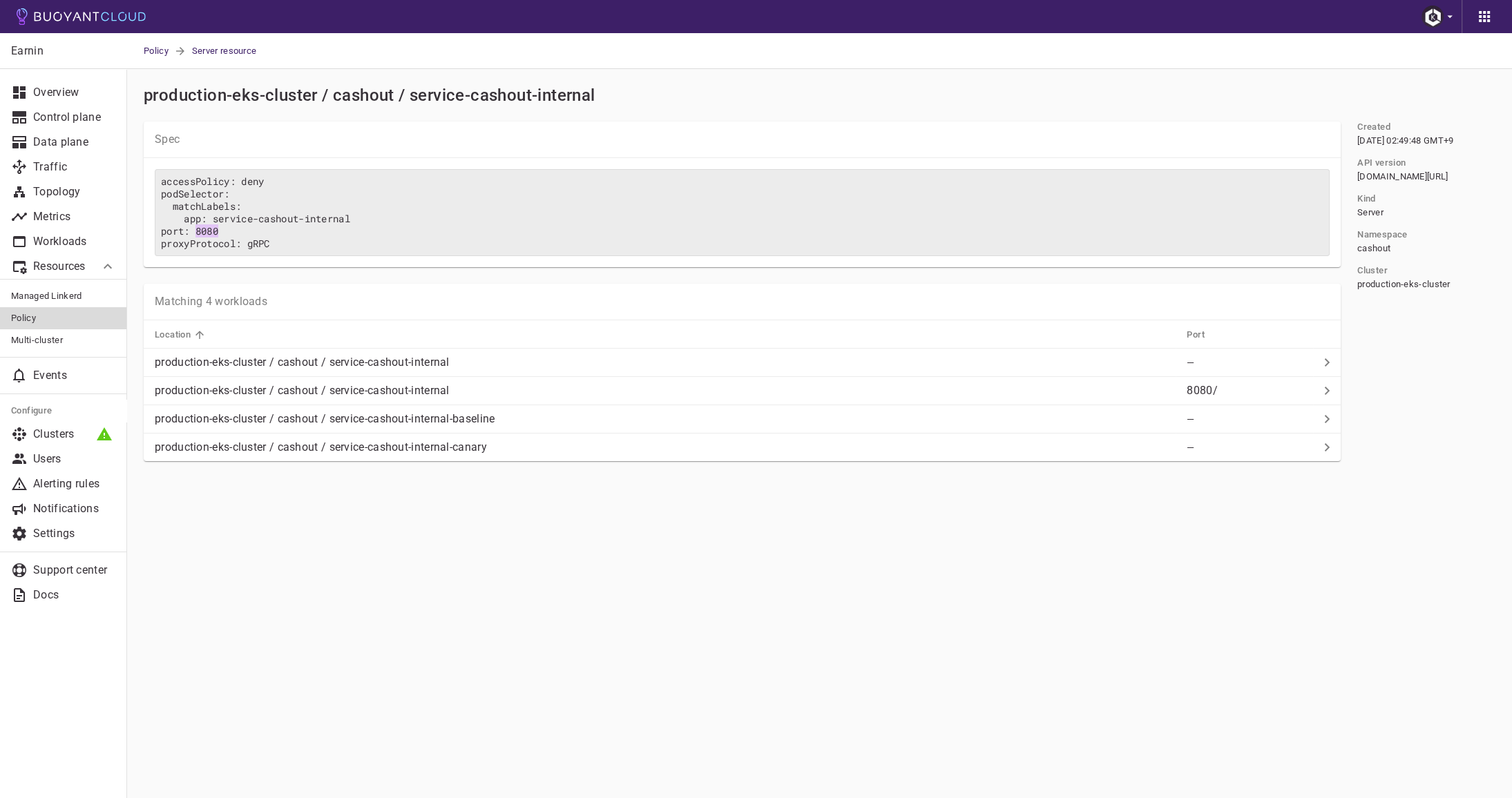
drag, startPoint x: 231, startPoint y: 232, endPoint x: 197, endPoint y: 232, distance: 34.0
click at [197, 232] on pre "accessPolicy: deny podSelector: matchLabels: app: service-cashout-internal port…" at bounding box center [741, 213] width 1175 height 87
copy pre "8080"
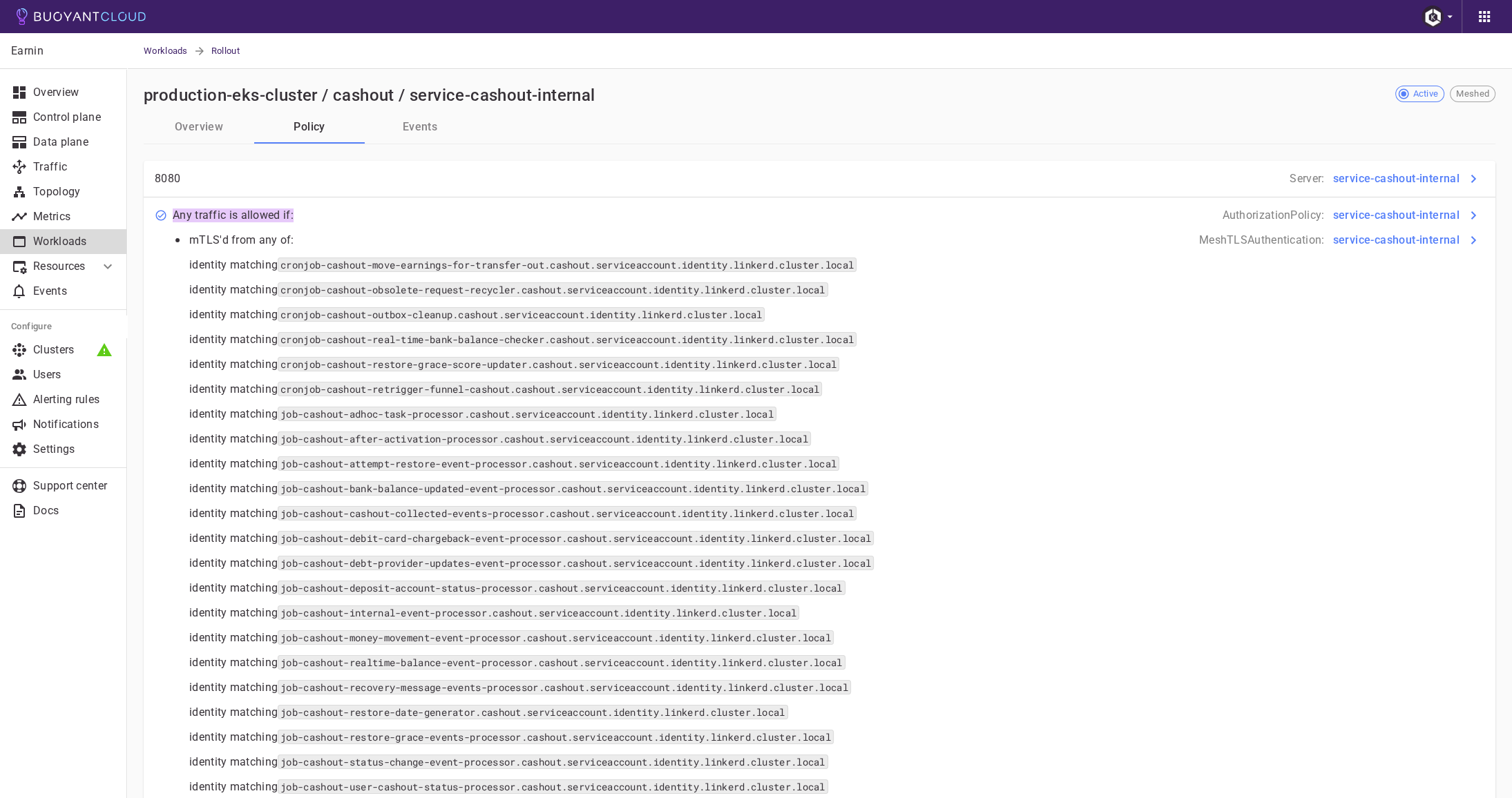
drag, startPoint x: 175, startPoint y: 214, endPoint x: 313, endPoint y: 215, distance: 138.0
click at [313, 215] on div "Any traffic is allowed if: AuthorizationPolicy : service-cashout-internal" at bounding box center [812, 208] width 1346 height 31
drag, startPoint x: 182, startPoint y: 182, endPoint x: 153, endPoint y: 181, distance: 29.0
click at [153, 181] on div "8080 Server : service-cashout-internal" at bounding box center [812, 171] width 1346 height 31
copy p "8080"
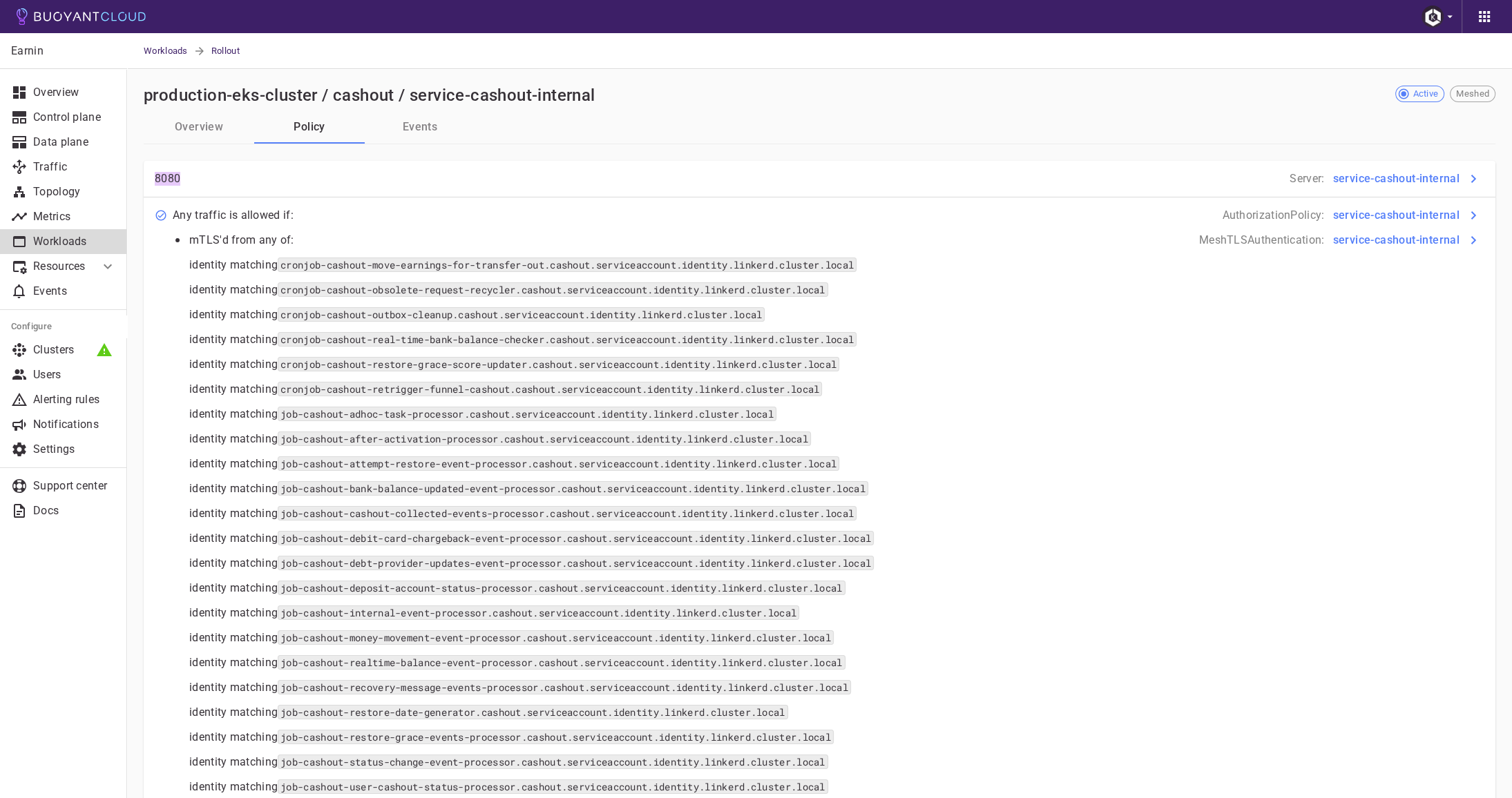
click at [114, 268] on icon at bounding box center [107, 266] width 16 height 16
click at [179, 58] on span "Workloads" at bounding box center [168, 51] width 50 height 36
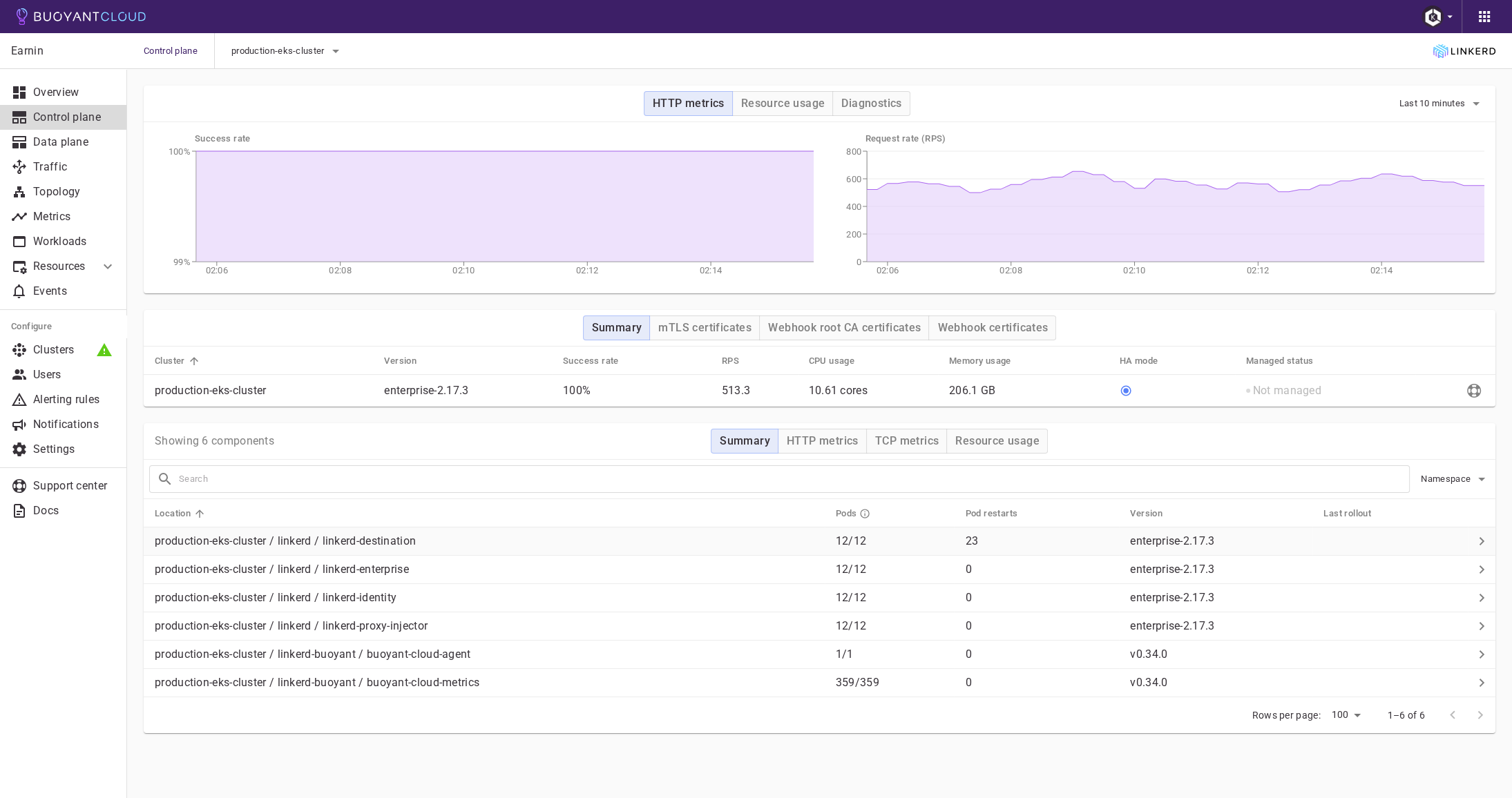
click at [651, 540] on p "production-eks-cluster / linkerd / linkerd-destination" at bounding box center [489, 542] width 670 height 14
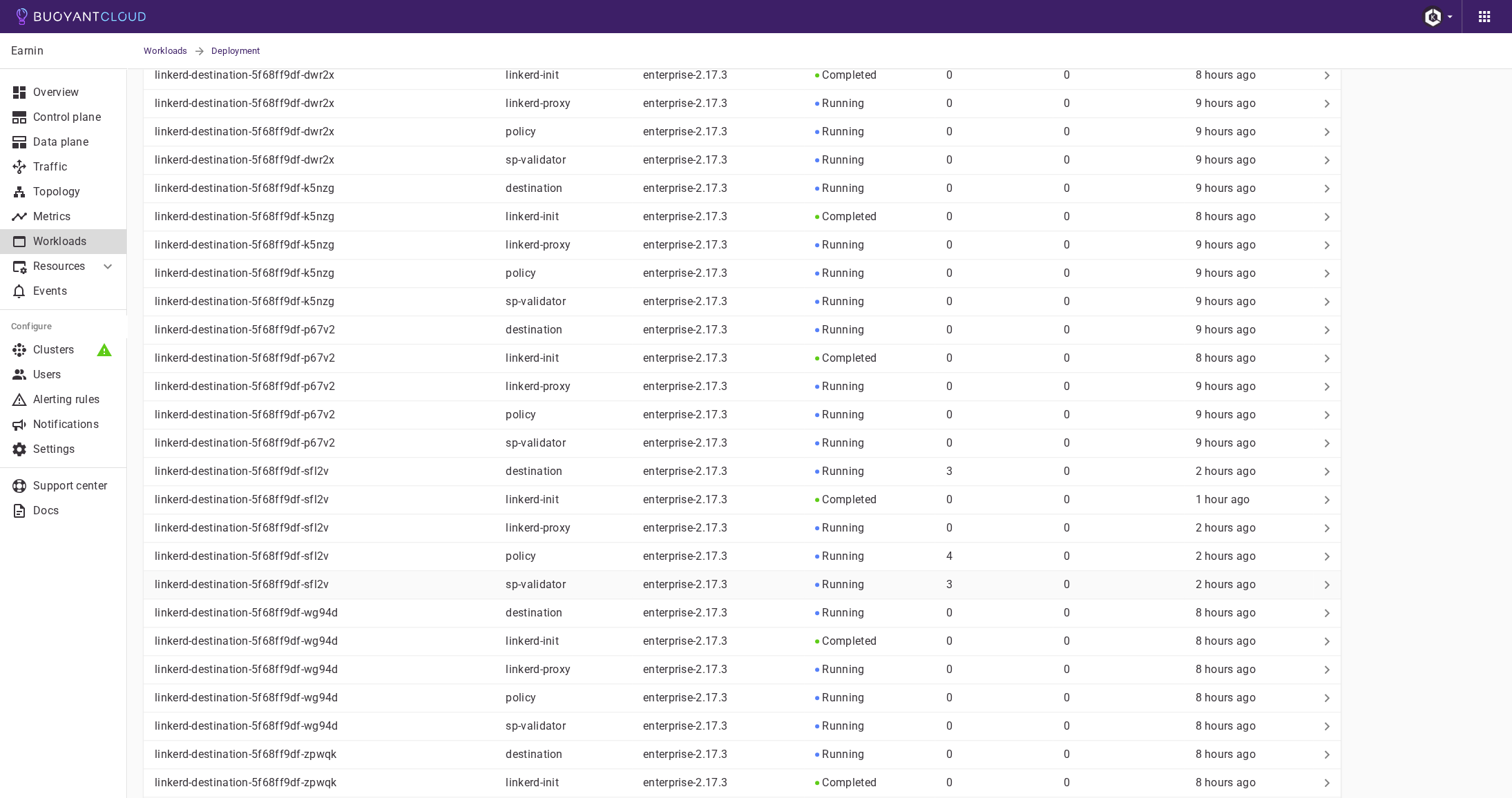
scroll to position [1746, 0]
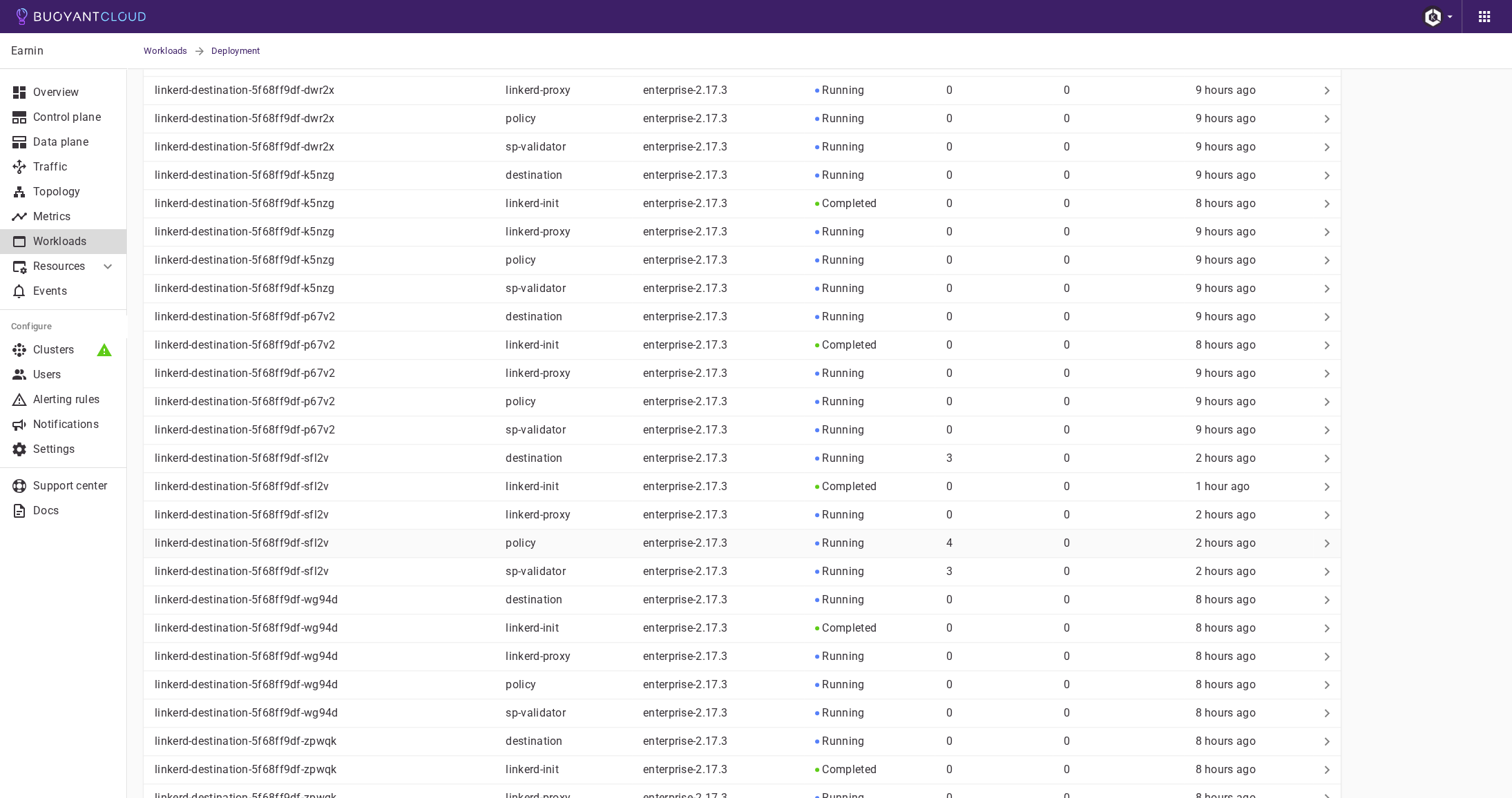
click at [1315, 530] on td at bounding box center [1327, 543] width 27 height 28
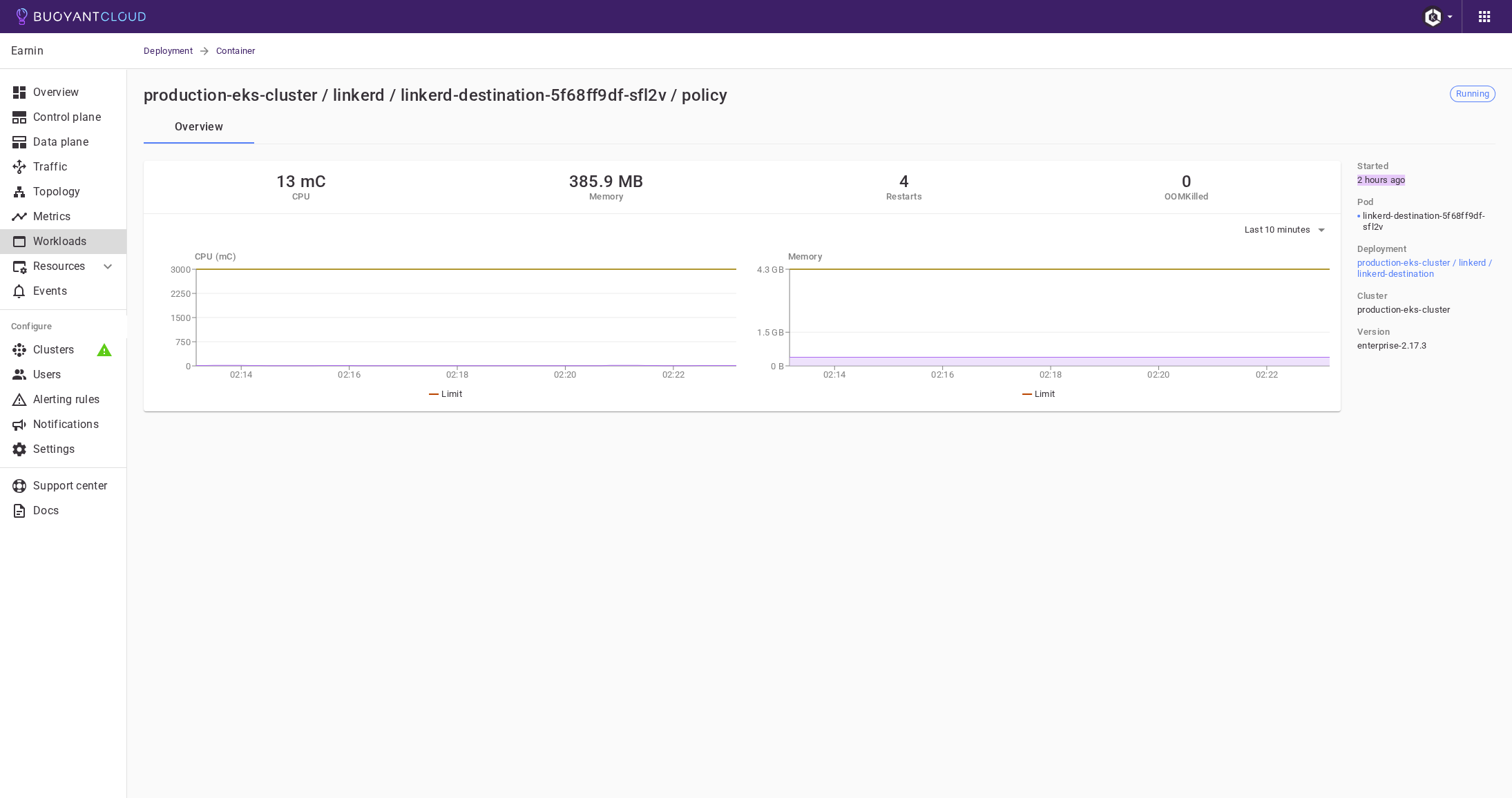
drag, startPoint x: 1353, startPoint y: 179, endPoint x: 1426, endPoint y: 179, distance: 73.0
click at [1426, 179] on div "Started 2 hours ago" at bounding box center [1421, 167] width 149 height 36
click at [1427, 384] on div "Started 2 hours ago Pod linkerd-destination-5f68ff9df-sfl2v Deployment producti…" at bounding box center [1426, 285] width 138 height 250
